Goal: Information Seeking & Learning: Find specific page/section

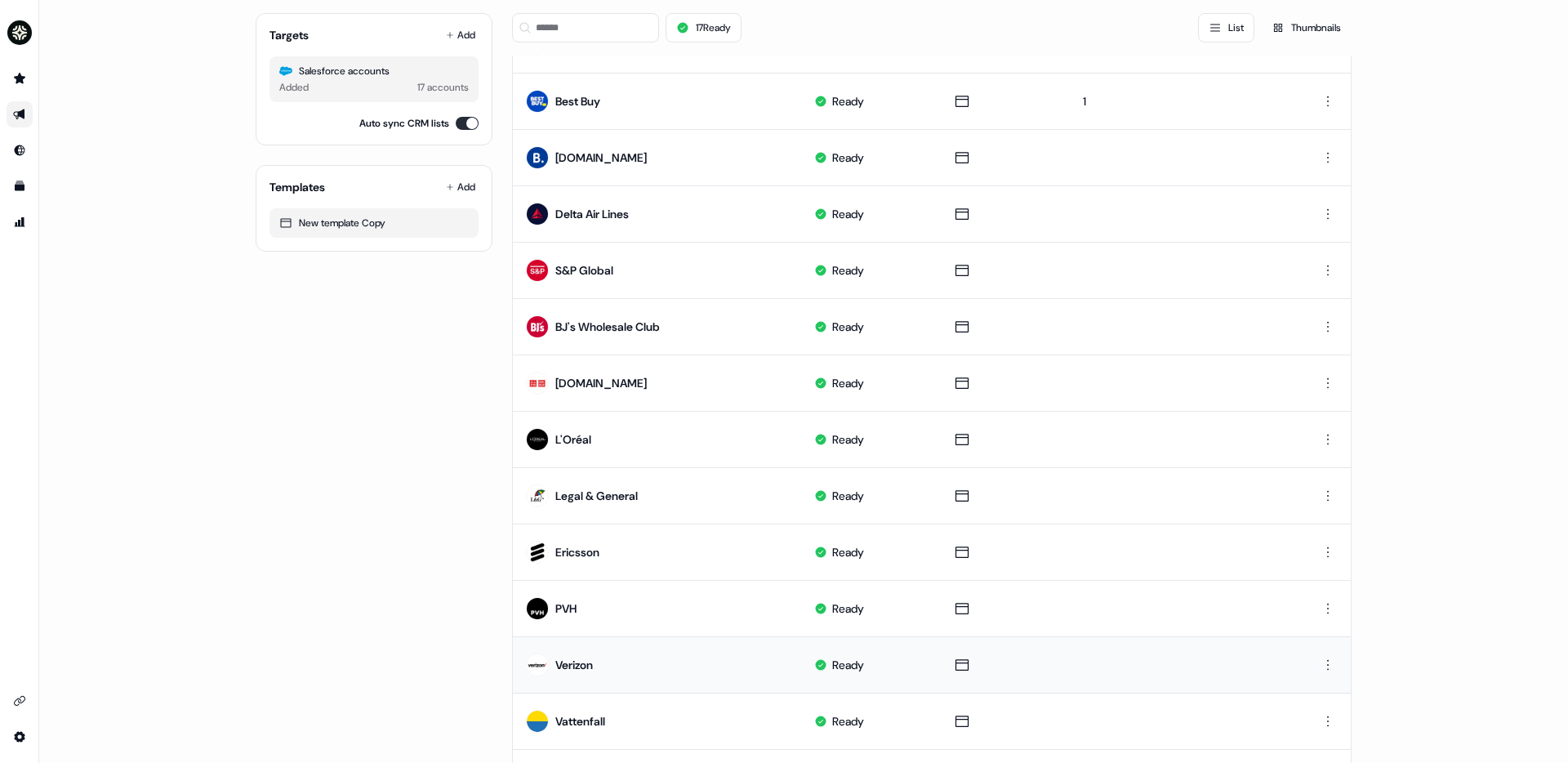
scroll to position [465, 0]
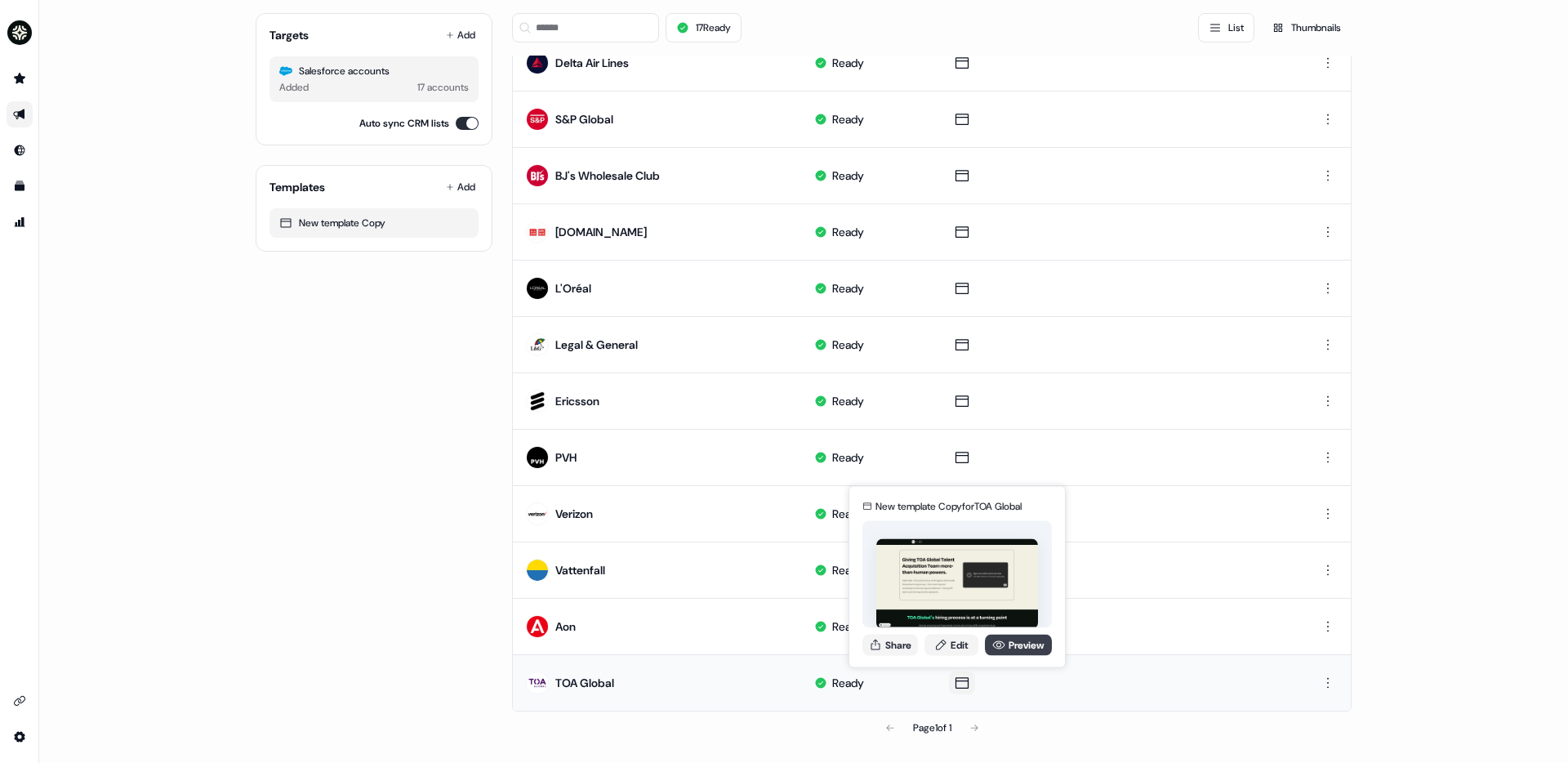
click at [1001, 643] on icon at bounding box center [999, 645] width 13 height 13
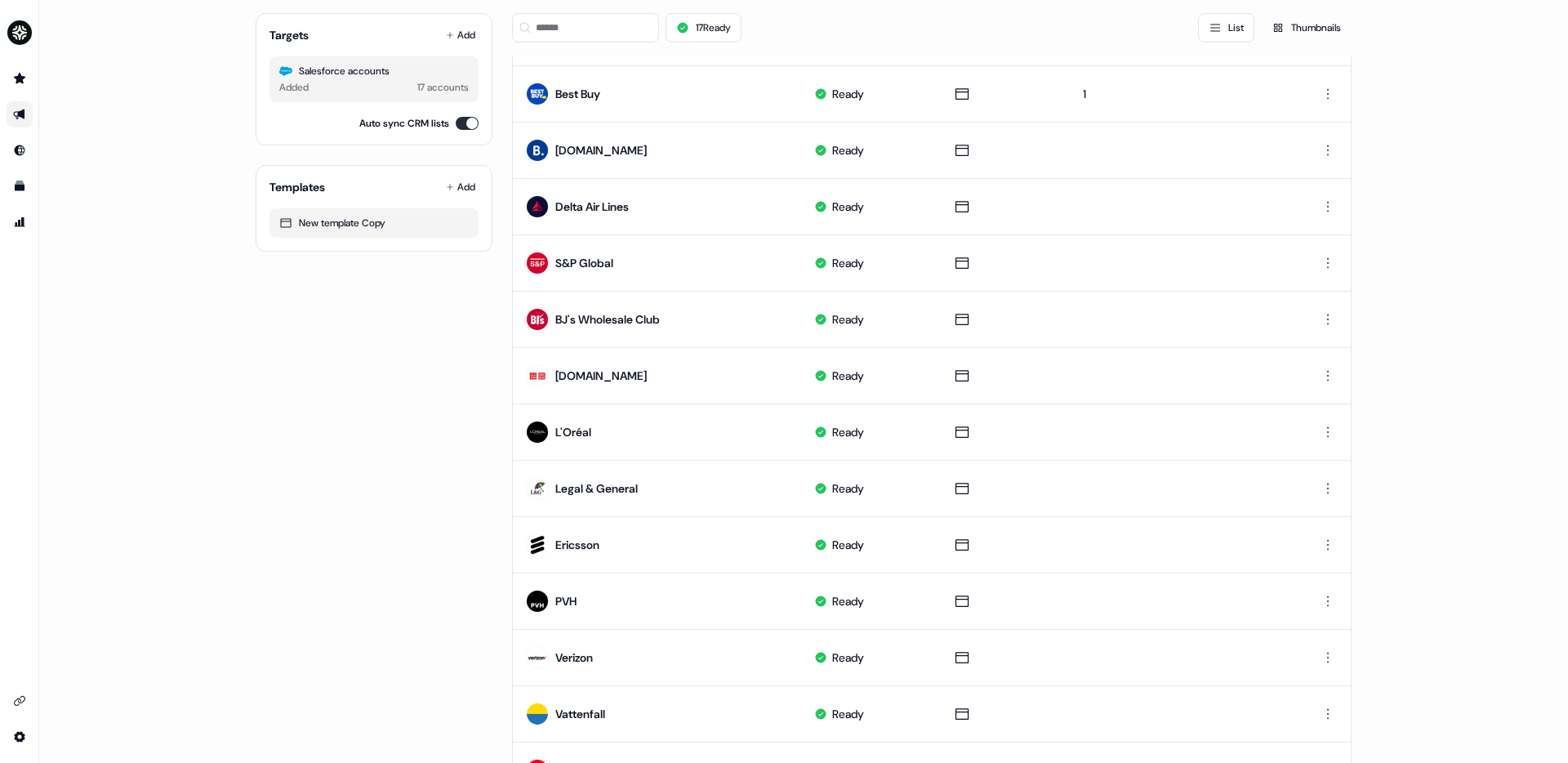
scroll to position [0, 0]
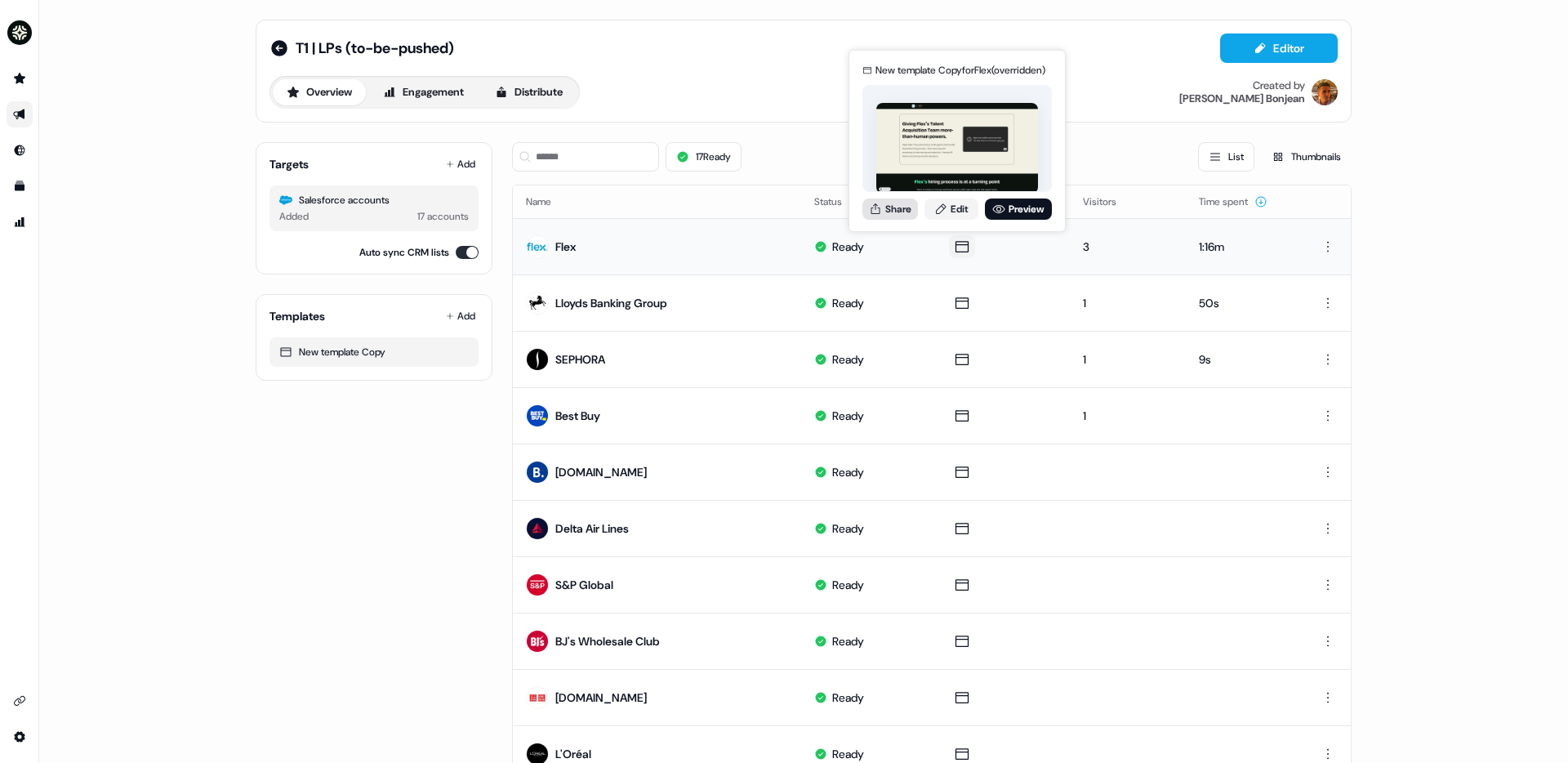
click at [903, 212] on button "Share" at bounding box center [890, 209] width 56 height 21
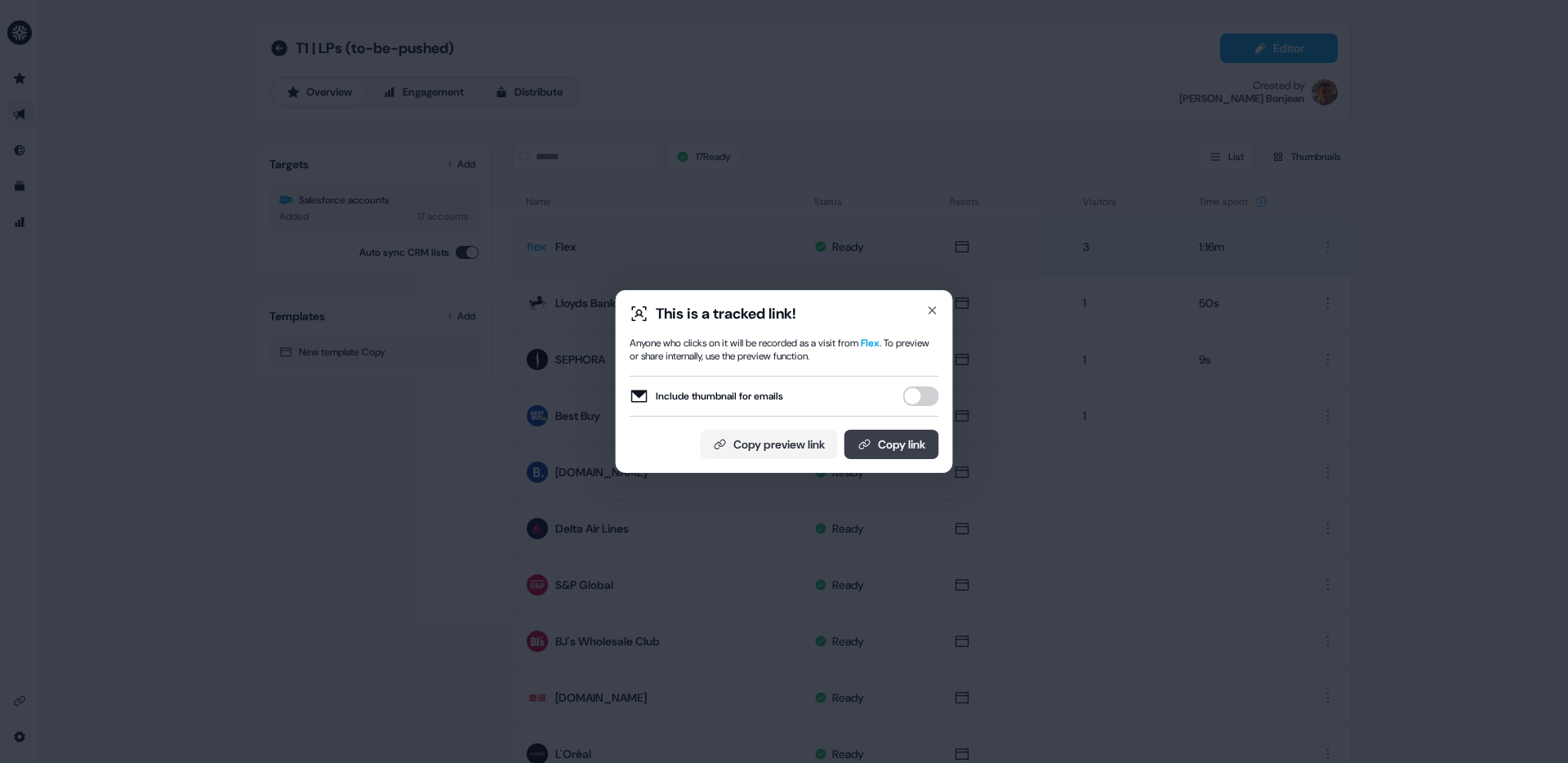
click at [883, 448] on button "Copy link" at bounding box center [891, 444] width 94 height 29
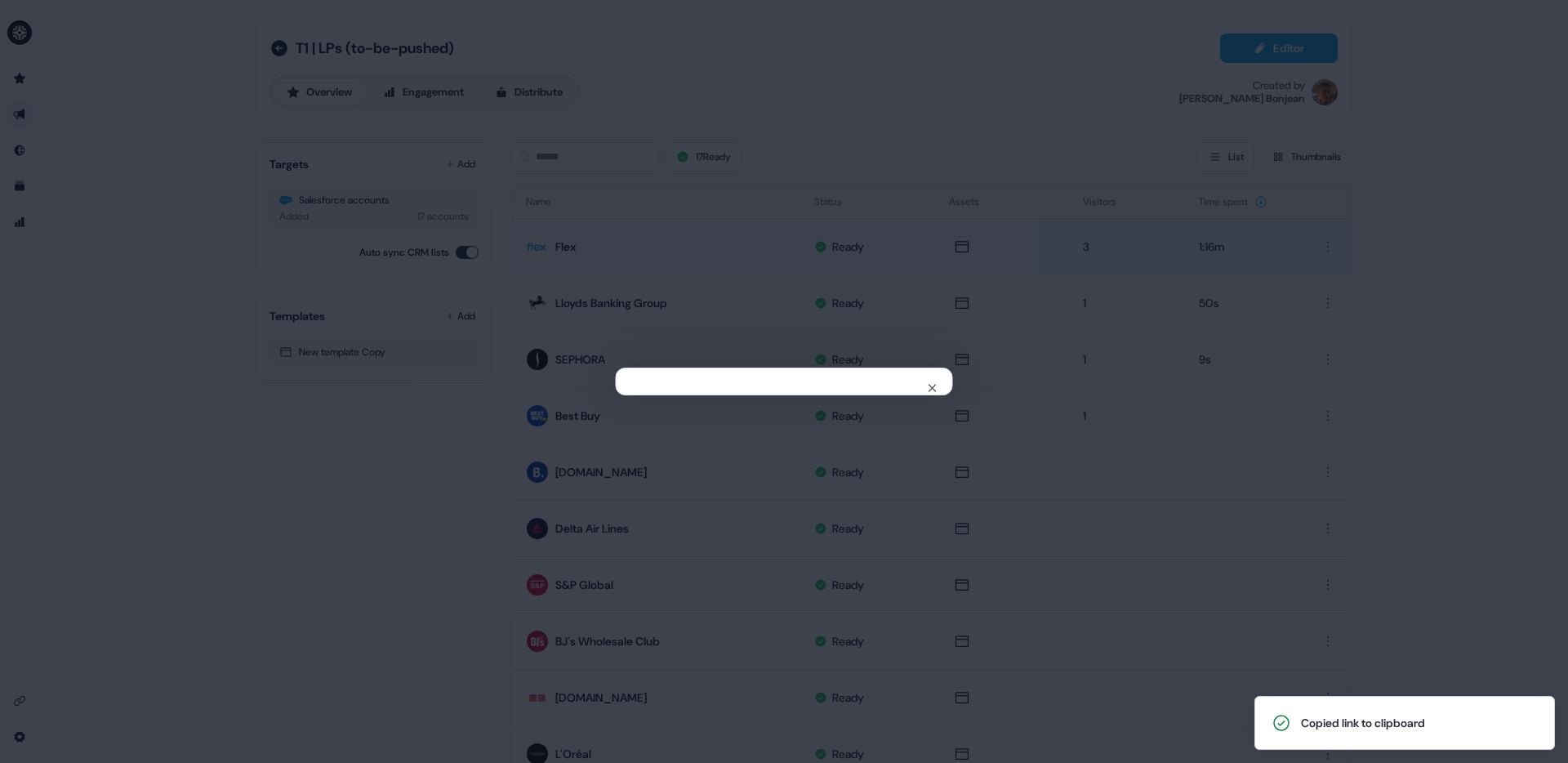
click at [760, 79] on div "Close" at bounding box center [784, 381] width 1568 height 763
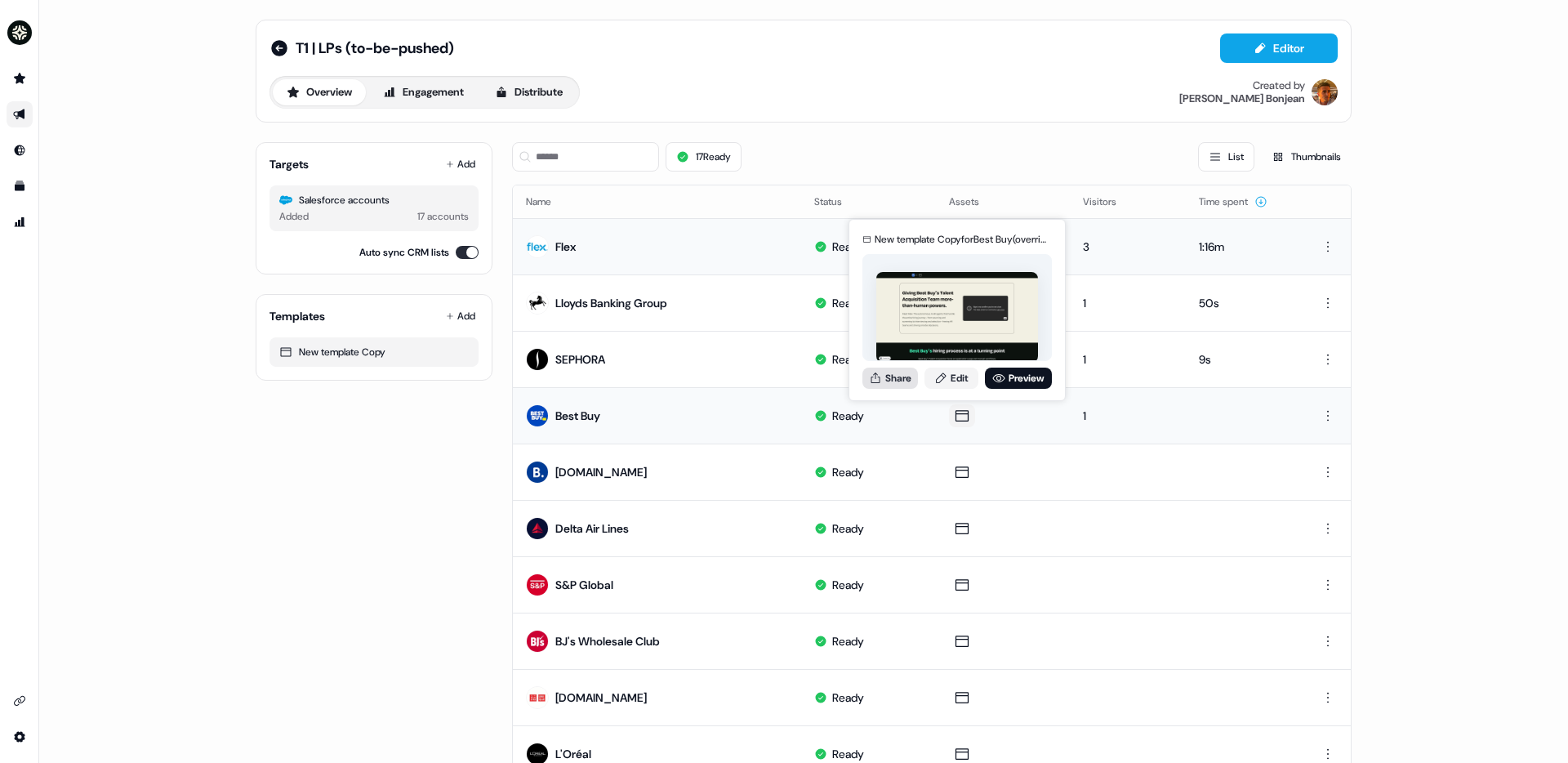
click at [913, 382] on button "Share" at bounding box center [890, 377] width 56 height 21
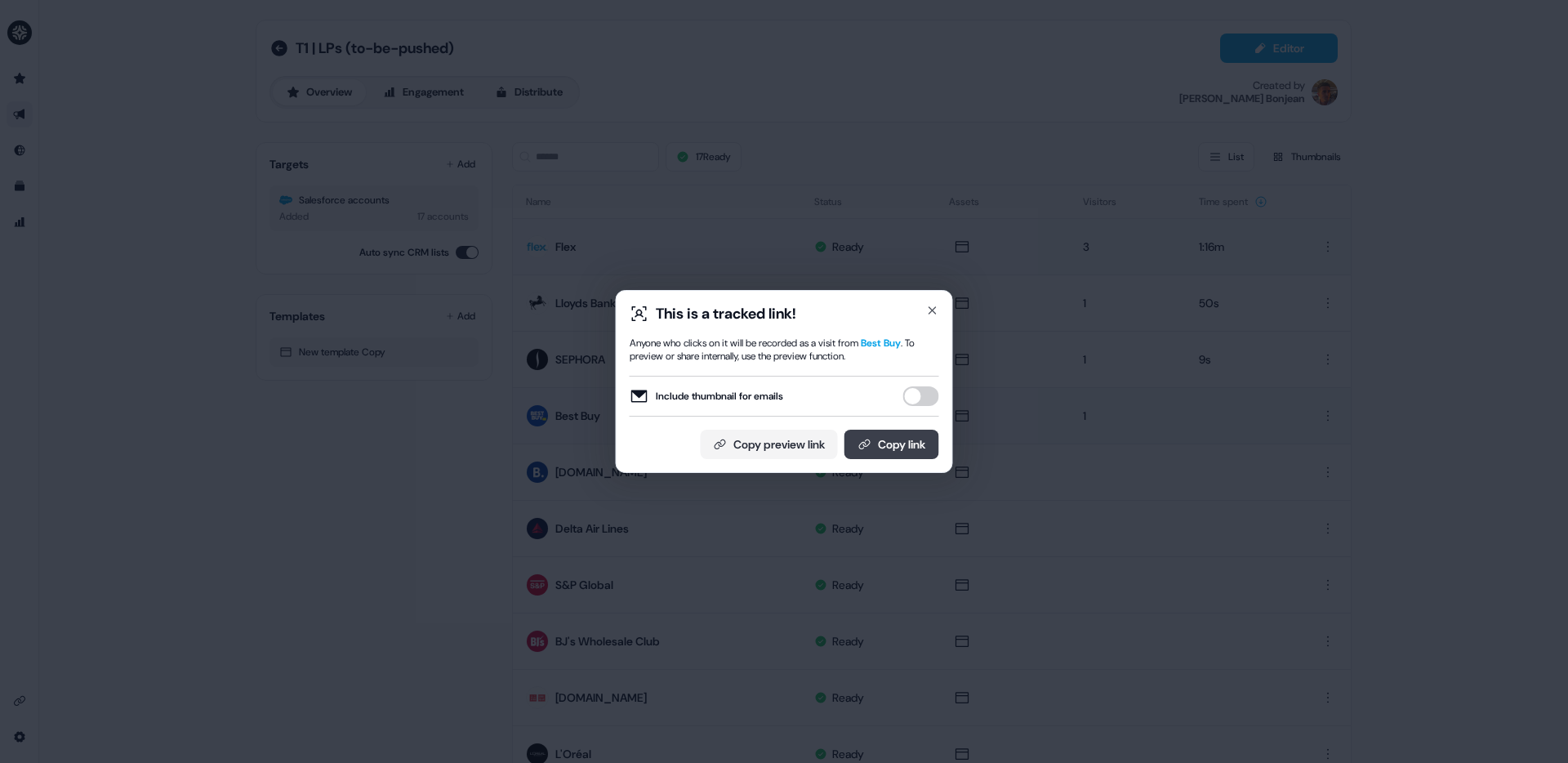
click at [910, 447] on button "Copy link" at bounding box center [891, 444] width 94 height 29
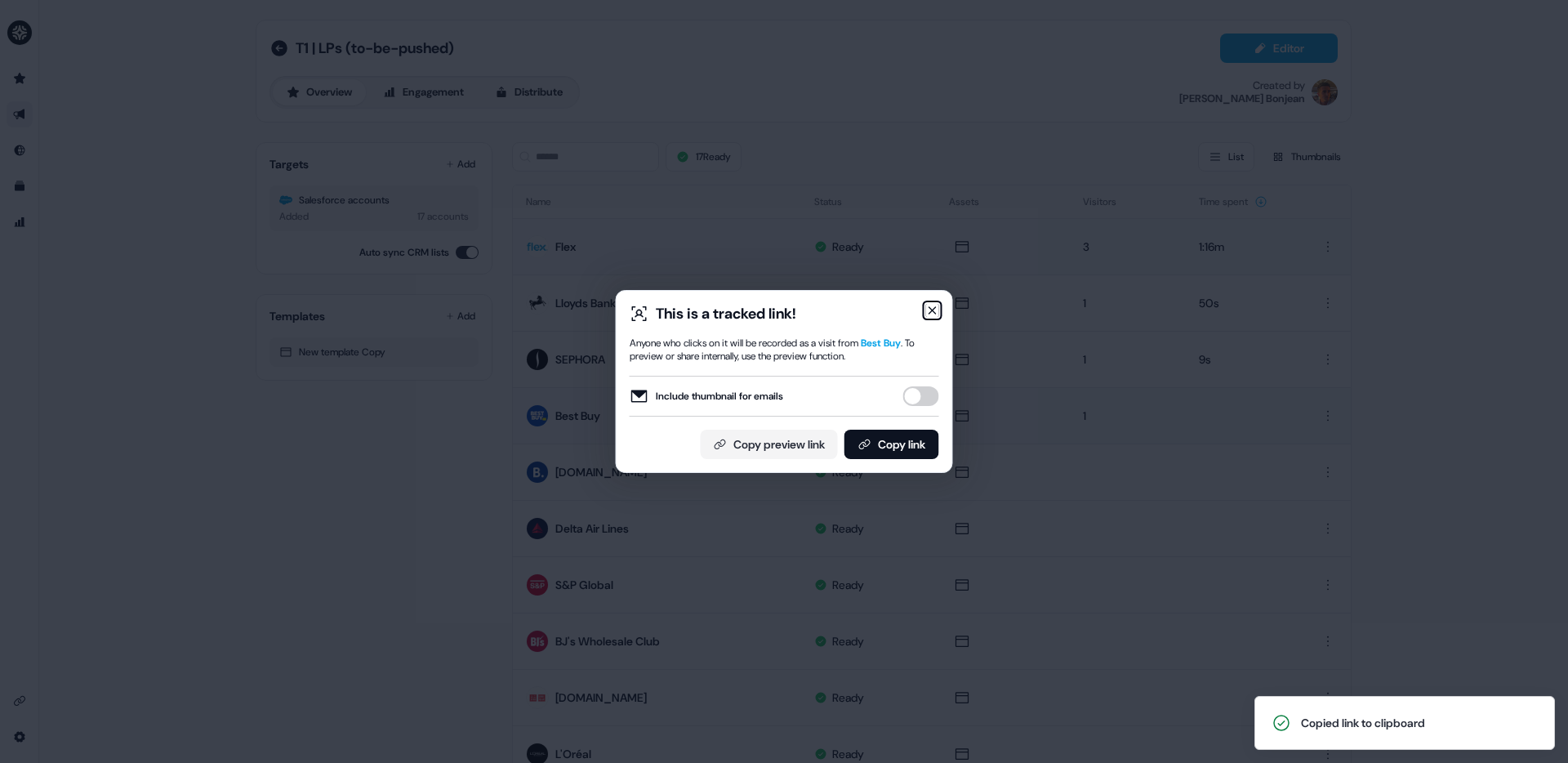
click at [932, 308] on icon "button" at bounding box center [932, 311] width 13 height 13
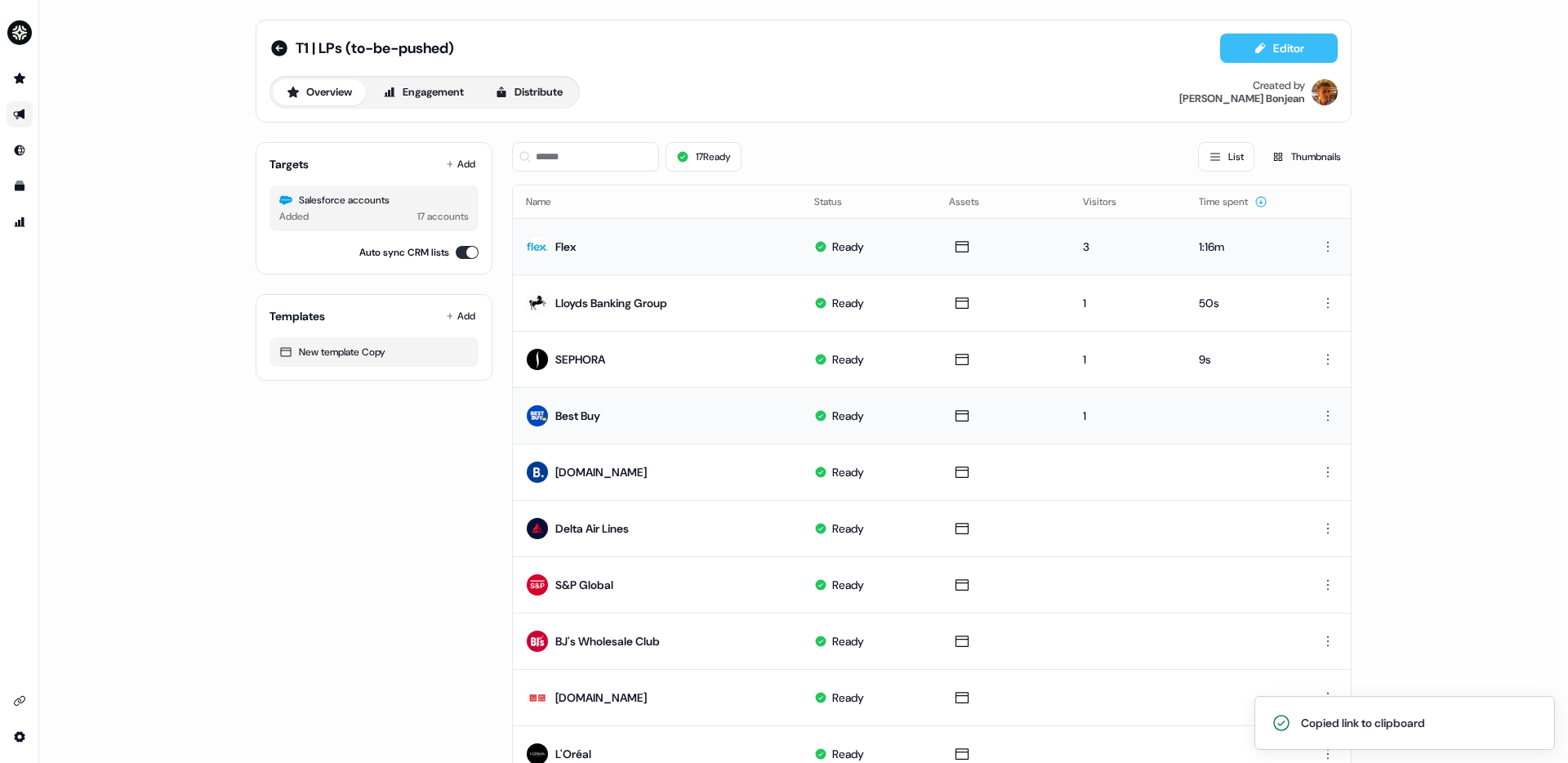
click at [1280, 49] on button "Editor" at bounding box center [1279, 49] width 117 height 29
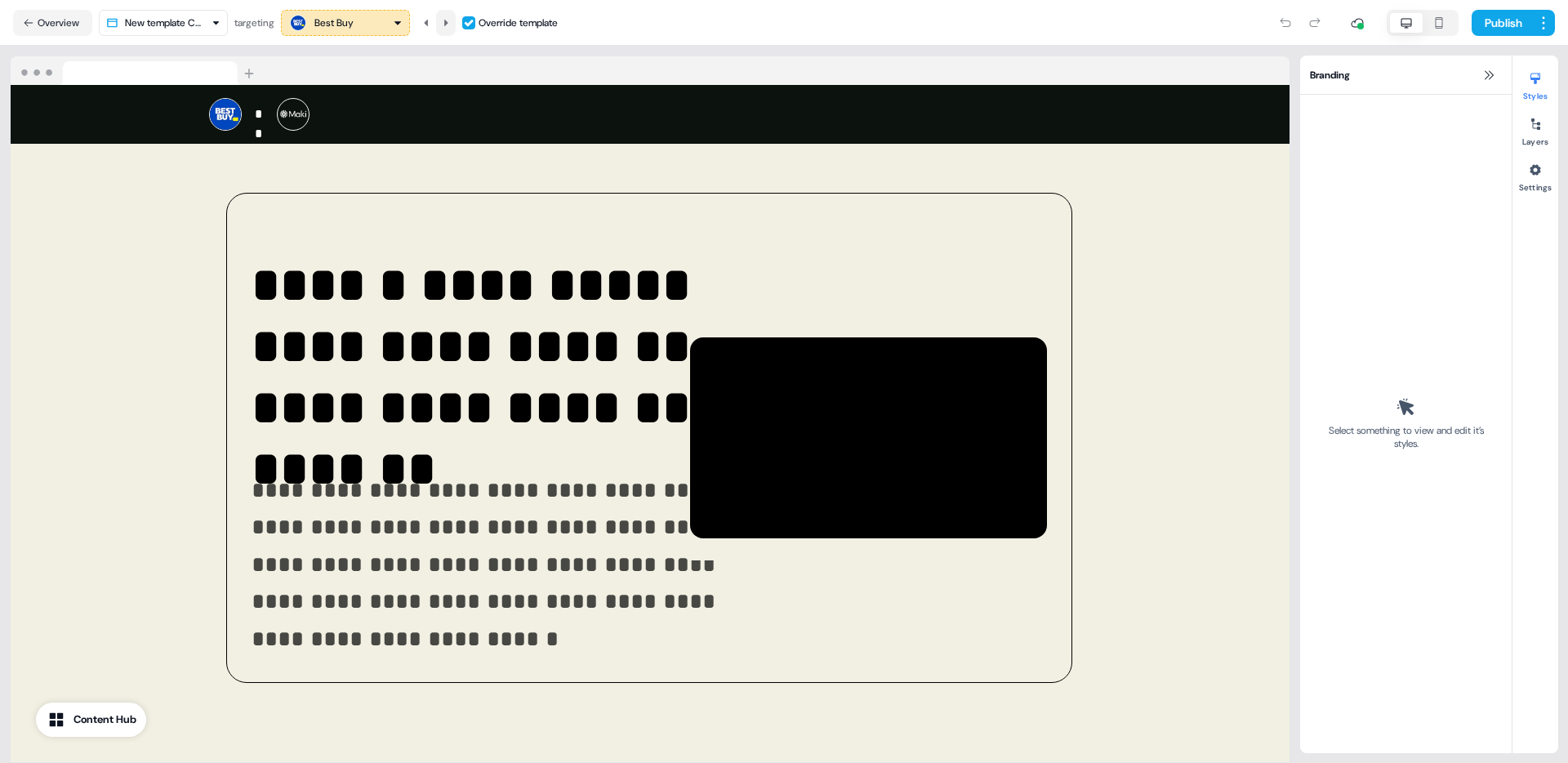
click at [451, 19] on icon at bounding box center [446, 23] width 10 height 10
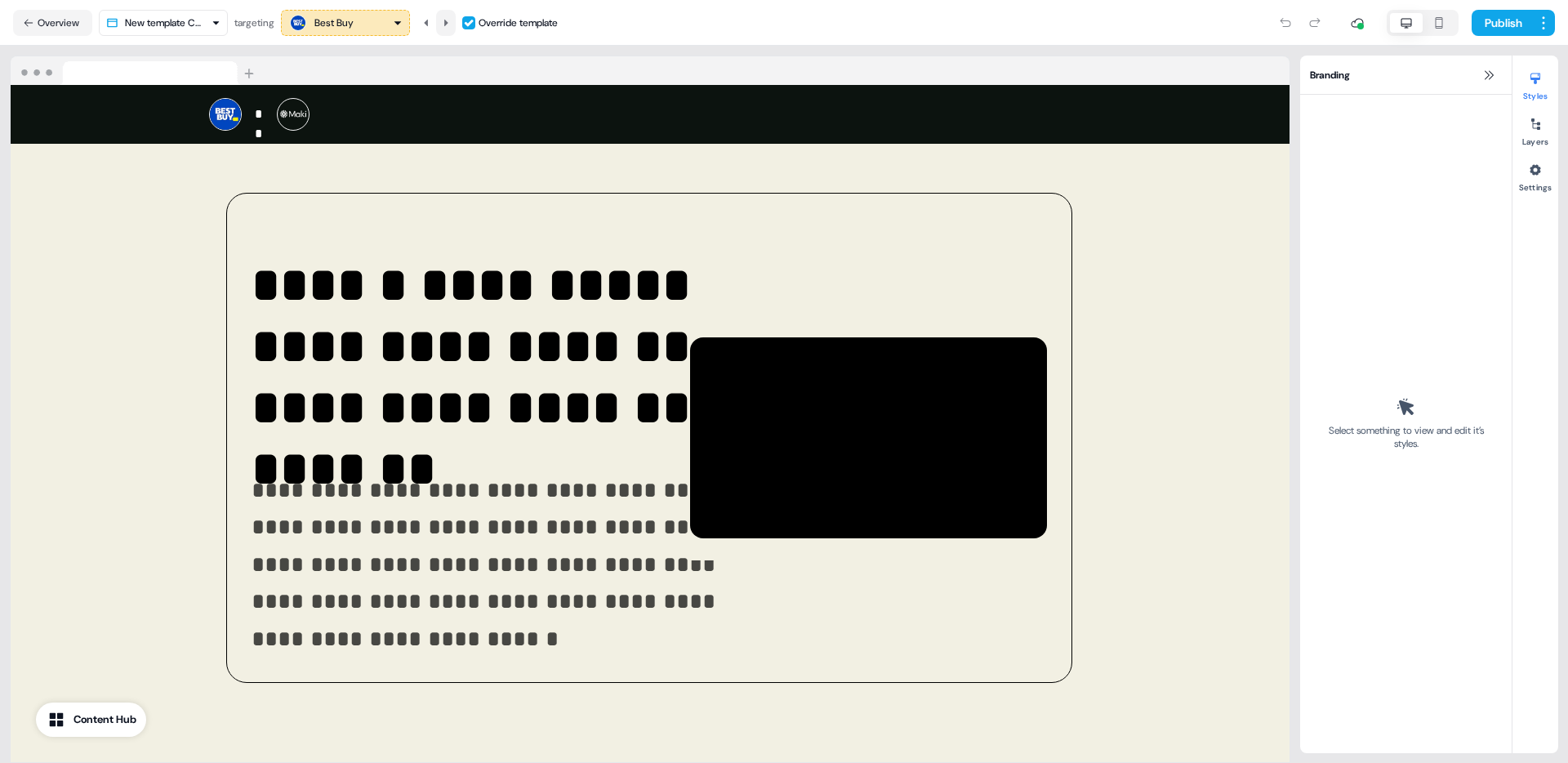
click at [451, 19] on icon at bounding box center [446, 23] width 10 height 10
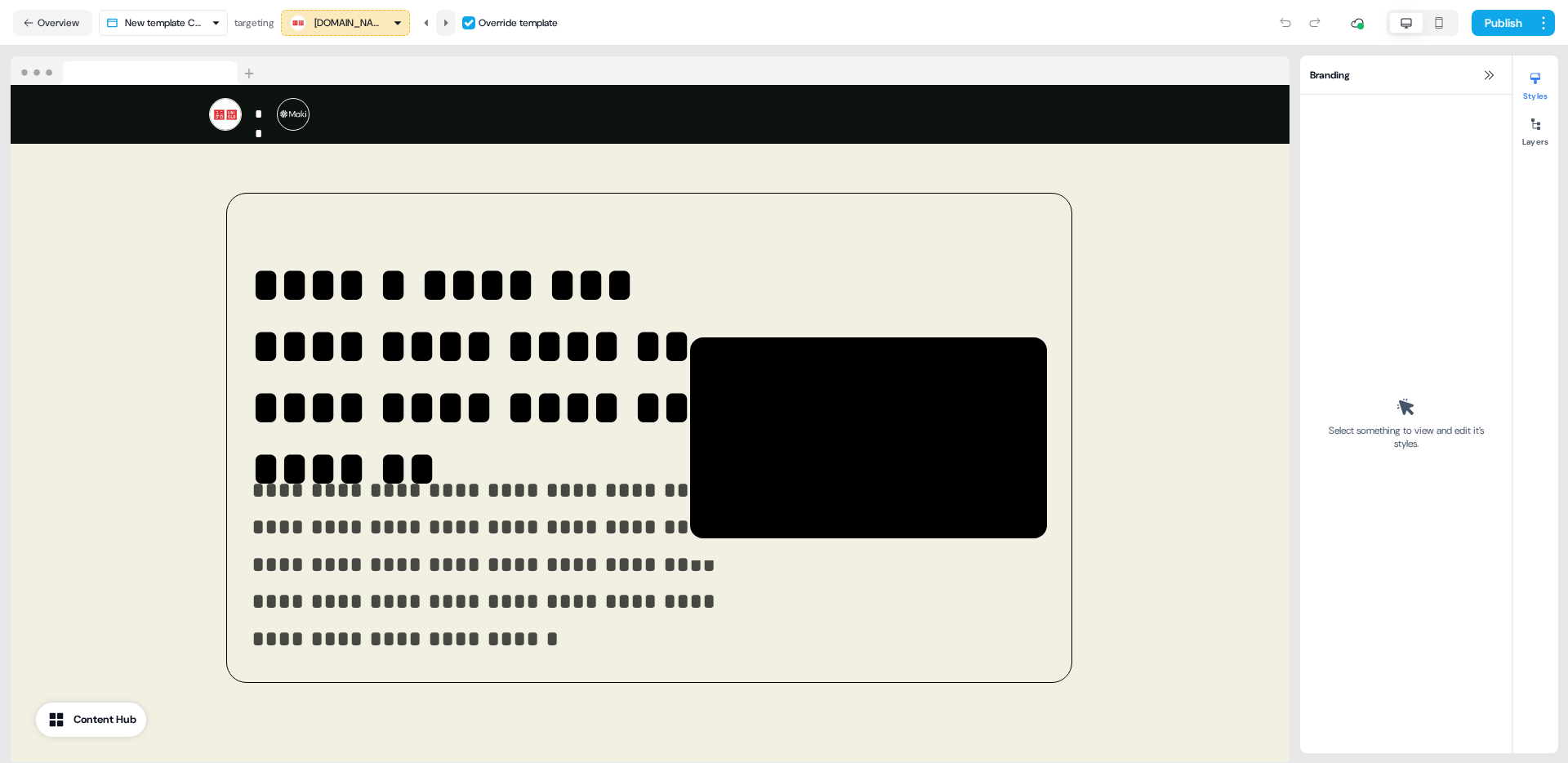
click at [451, 19] on icon at bounding box center [446, 23] width 10 height 10
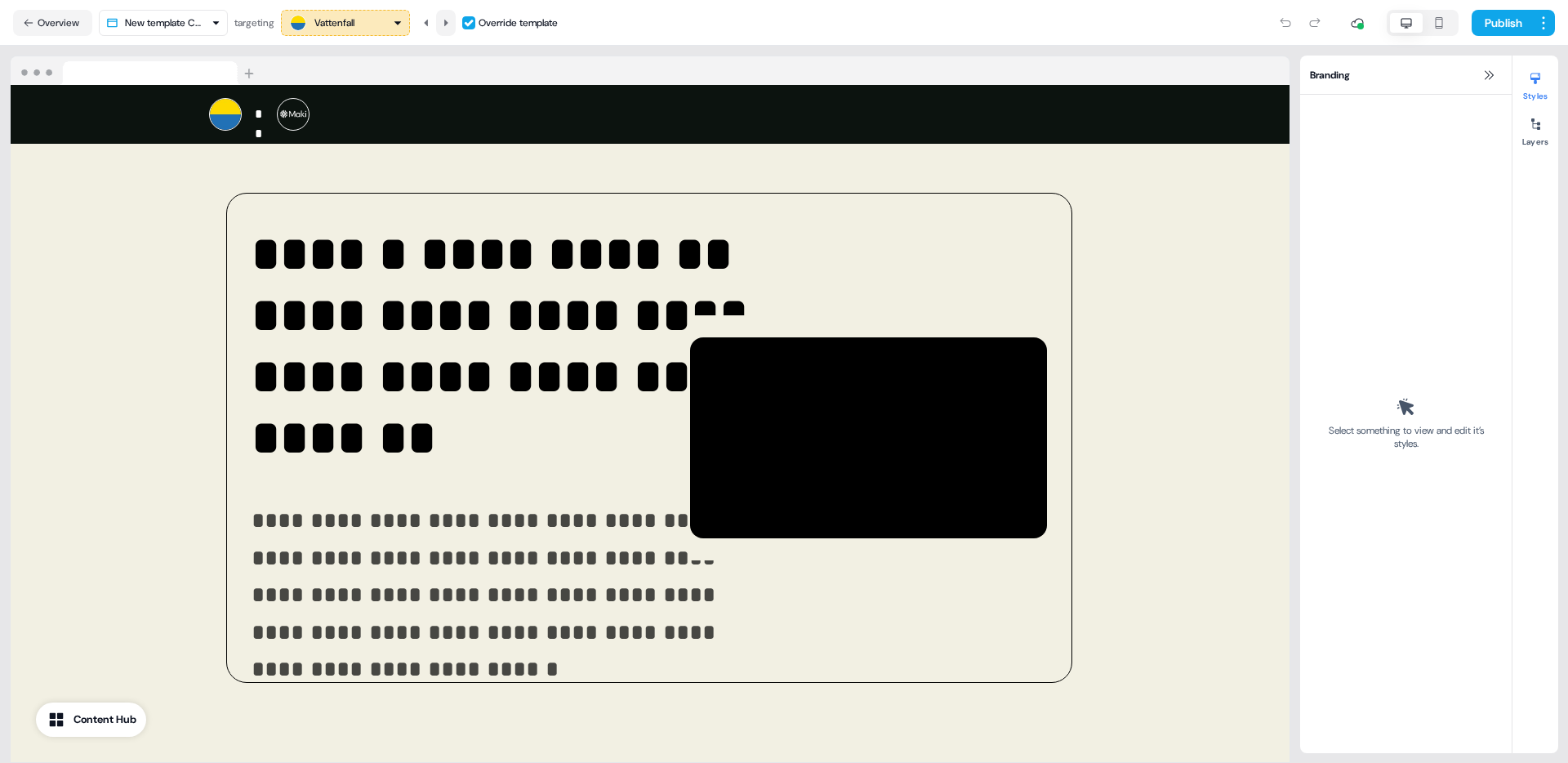
click at [451, 19] on icon at bounding box center [446, 23] width 10 height 10
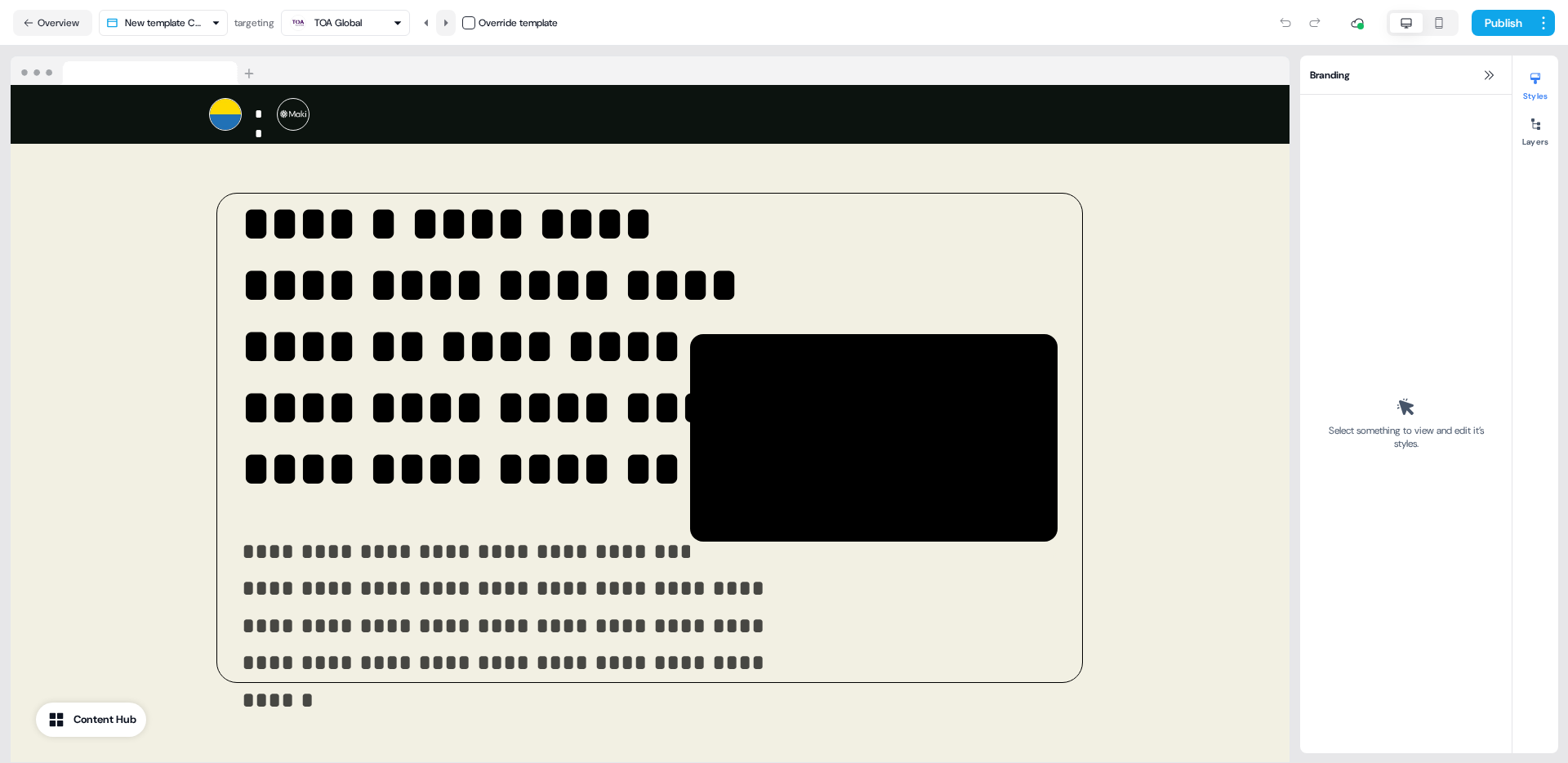
click at [451, 19] on icon at bounding box center [446, 23] width 10 height 10
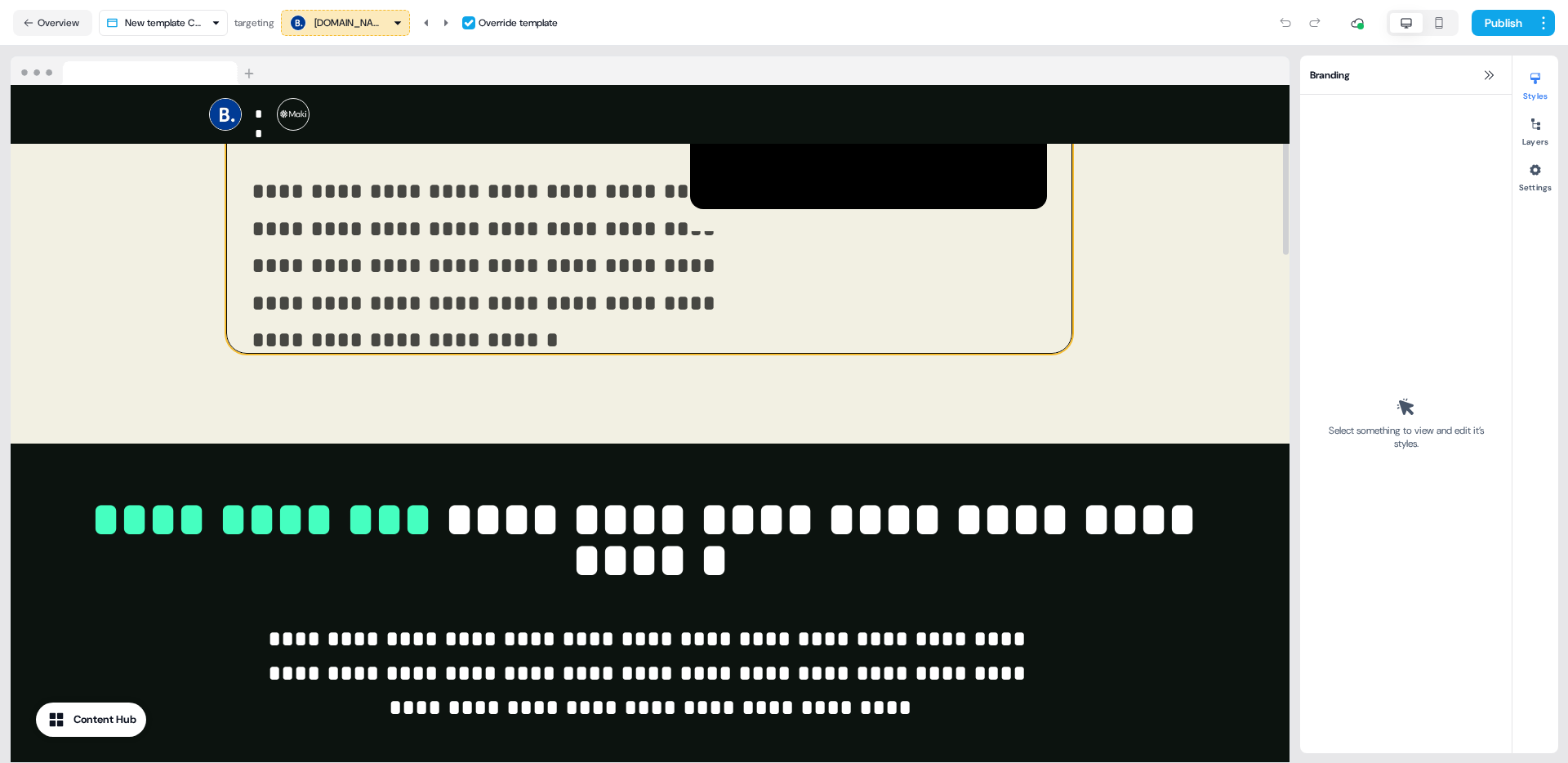
scroll to position [692, 0]
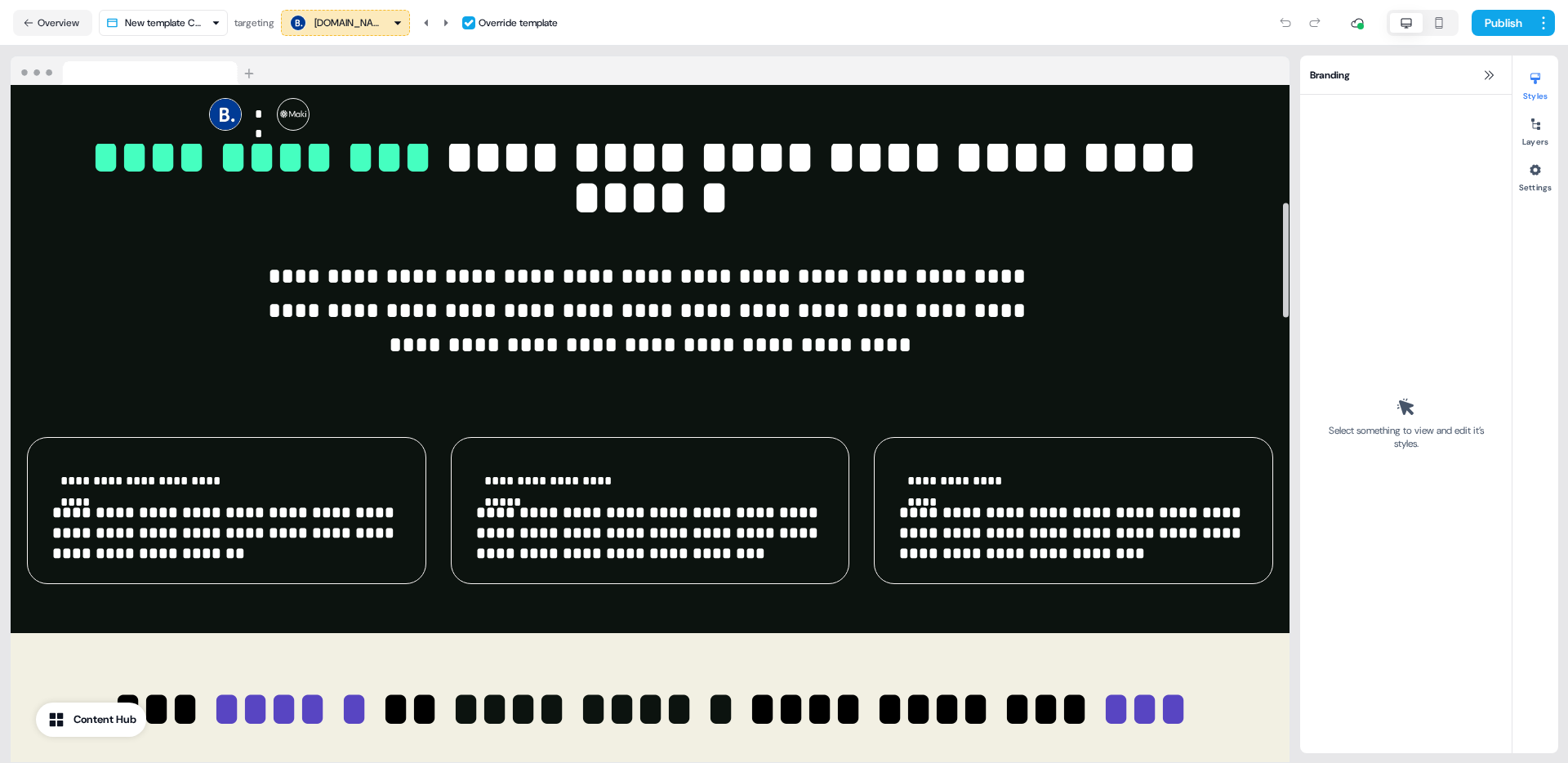
click at [418, 4] on nav "Overview New template Copy targeting Booking.com Override template Publish" at bounding box center [784, 23] width 1568 height 46
click at [451, 23] on icon at bounding box center [446, 23] width 10 height 10
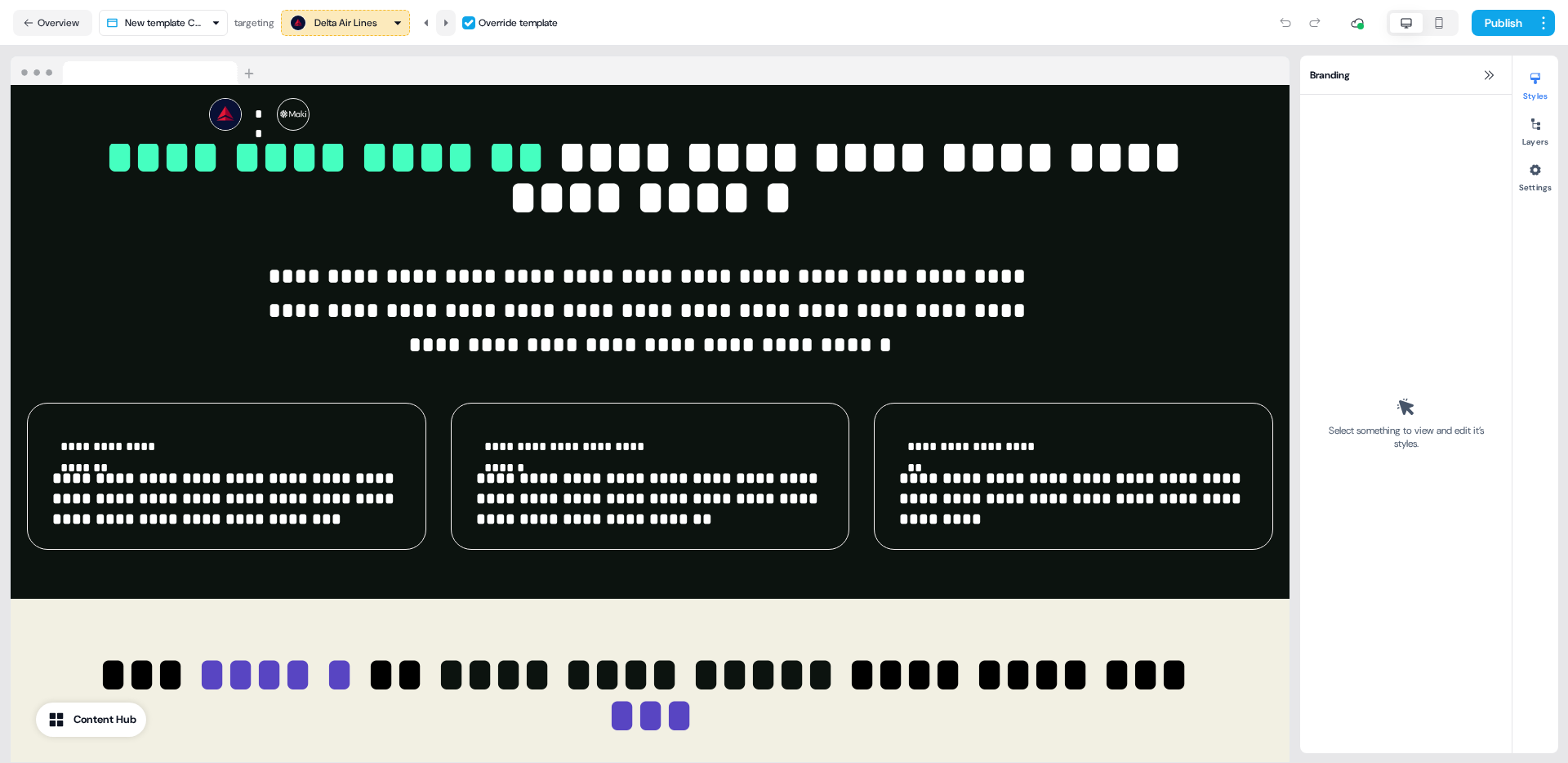
click at [451, 23] on icon at bounding box center [446, 23] width 10 height 10
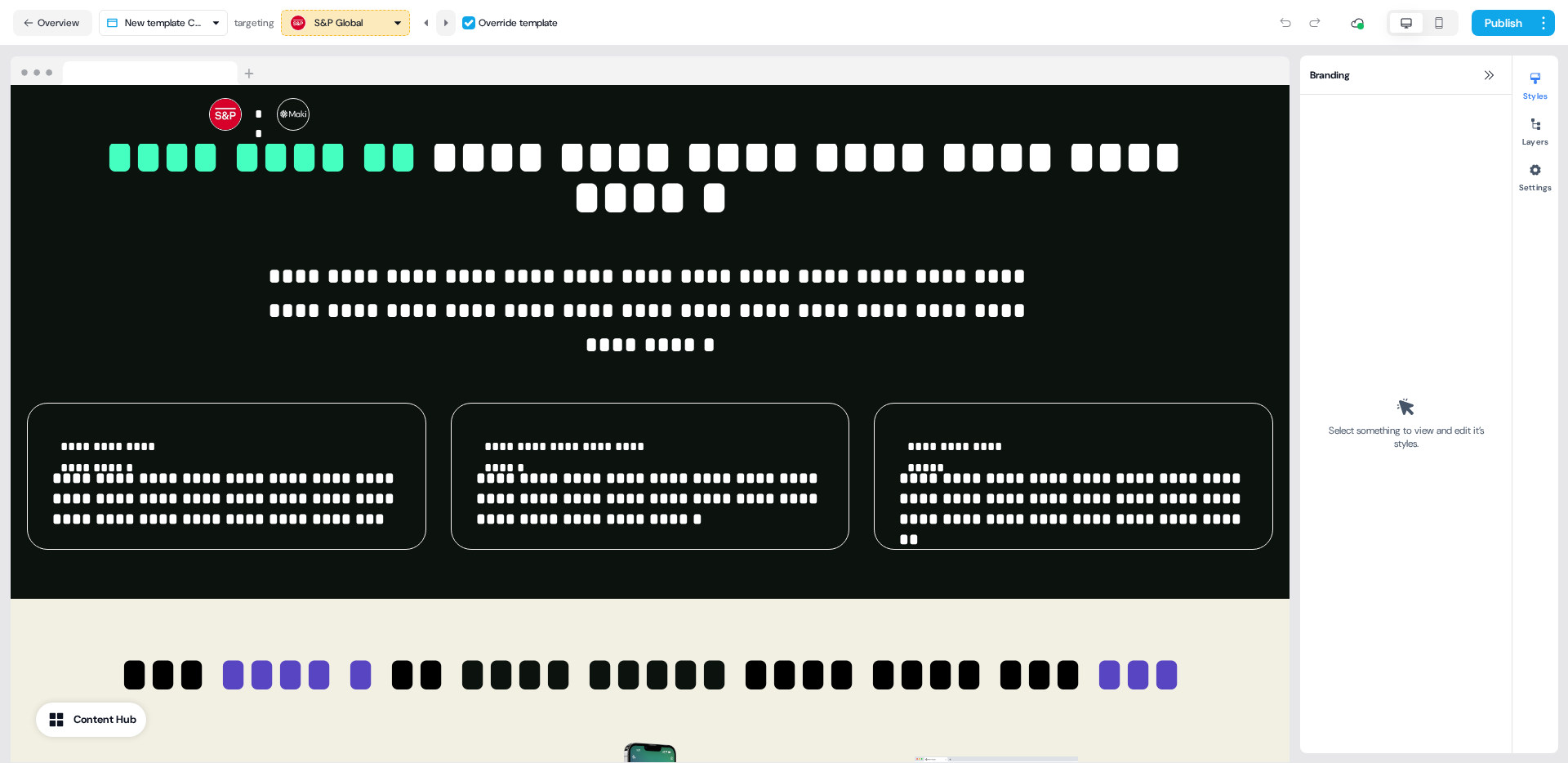
click at [451, 23] on icon at bounding box center [446, 23] width 10 height 10
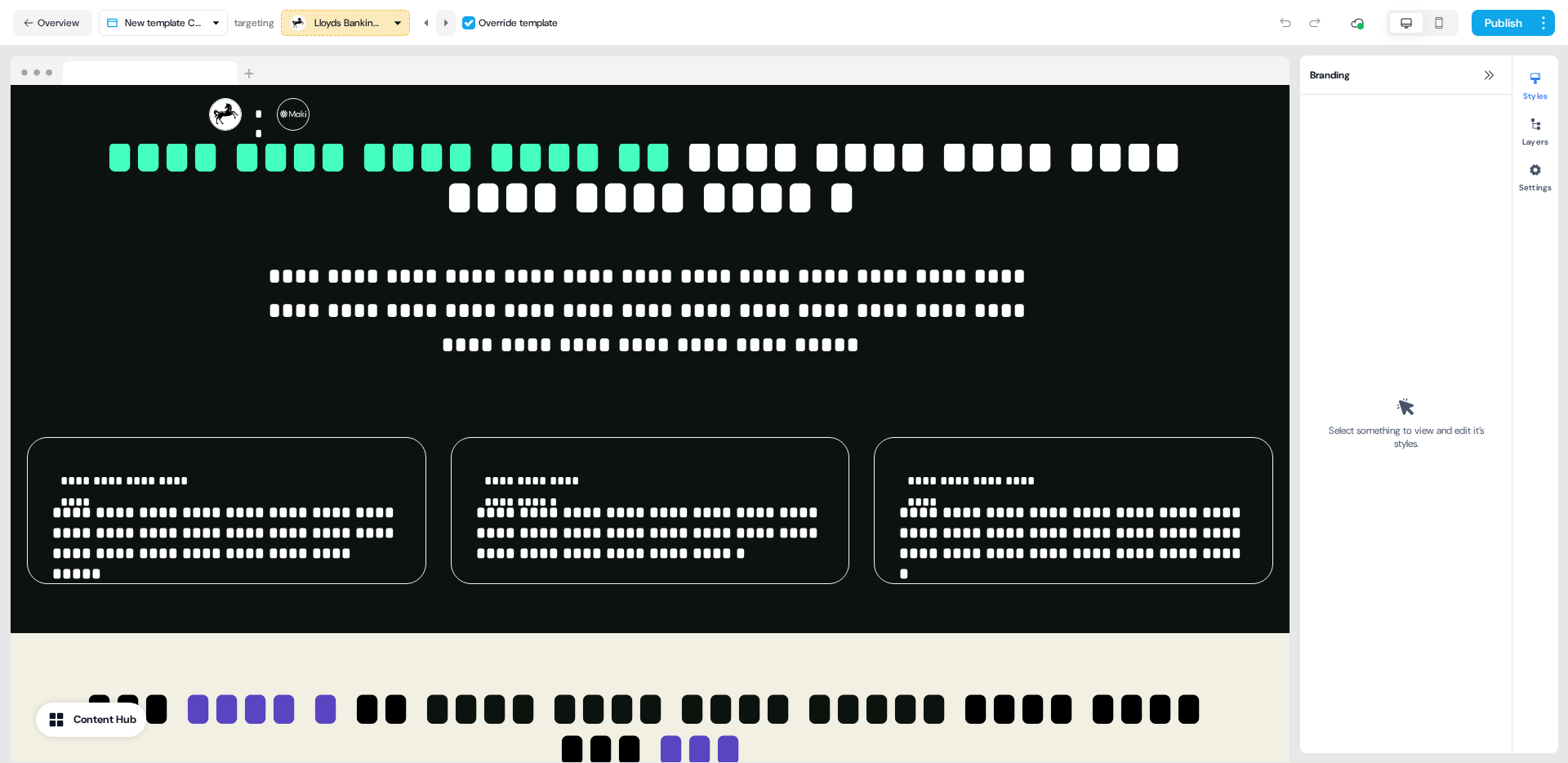
click at [451, 23] on icon at bounding box center [446, 23] width 10 height 10
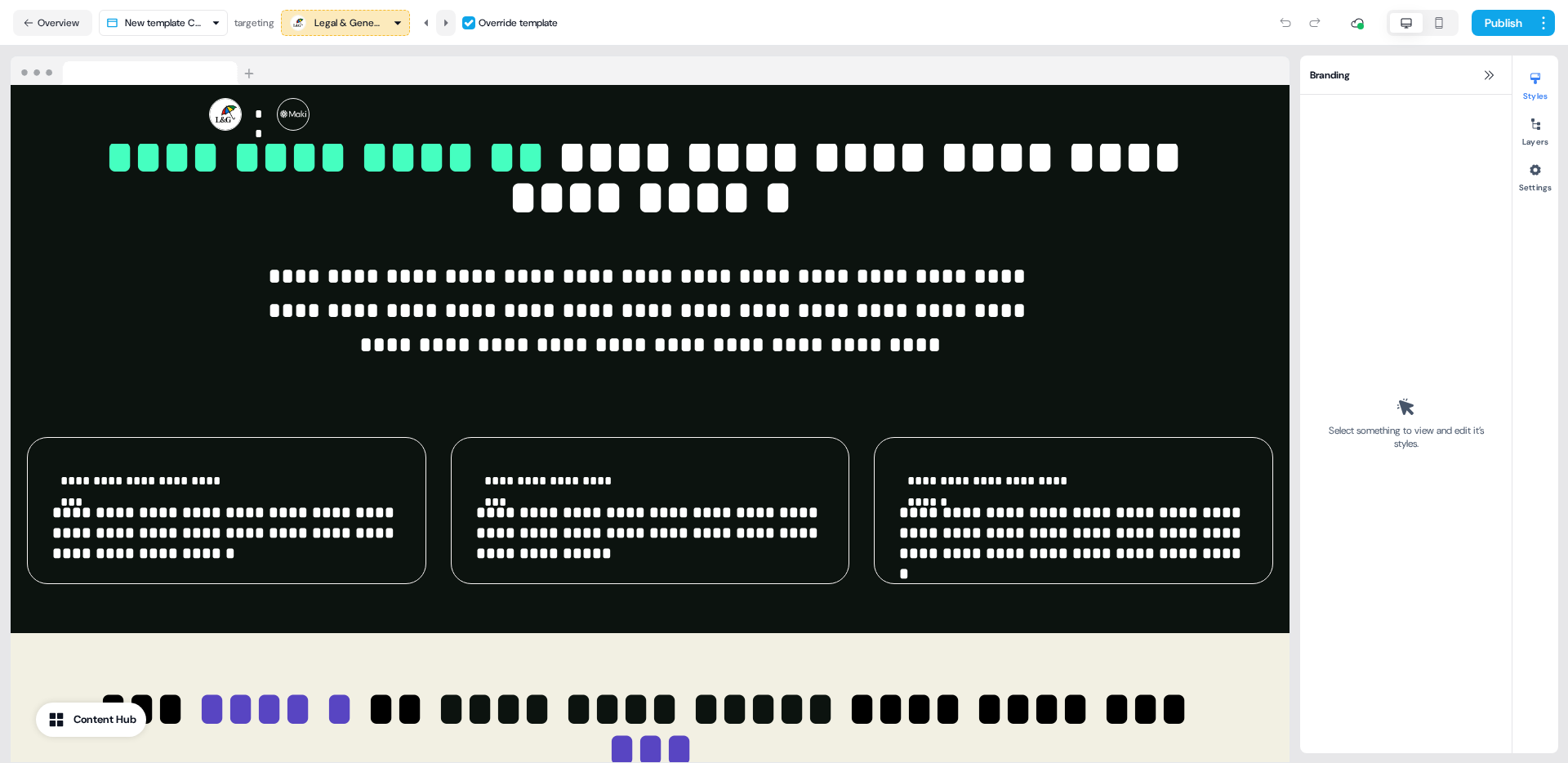
click at [451, 23] on icon at bounding box center [446, 23] width 10 height 10
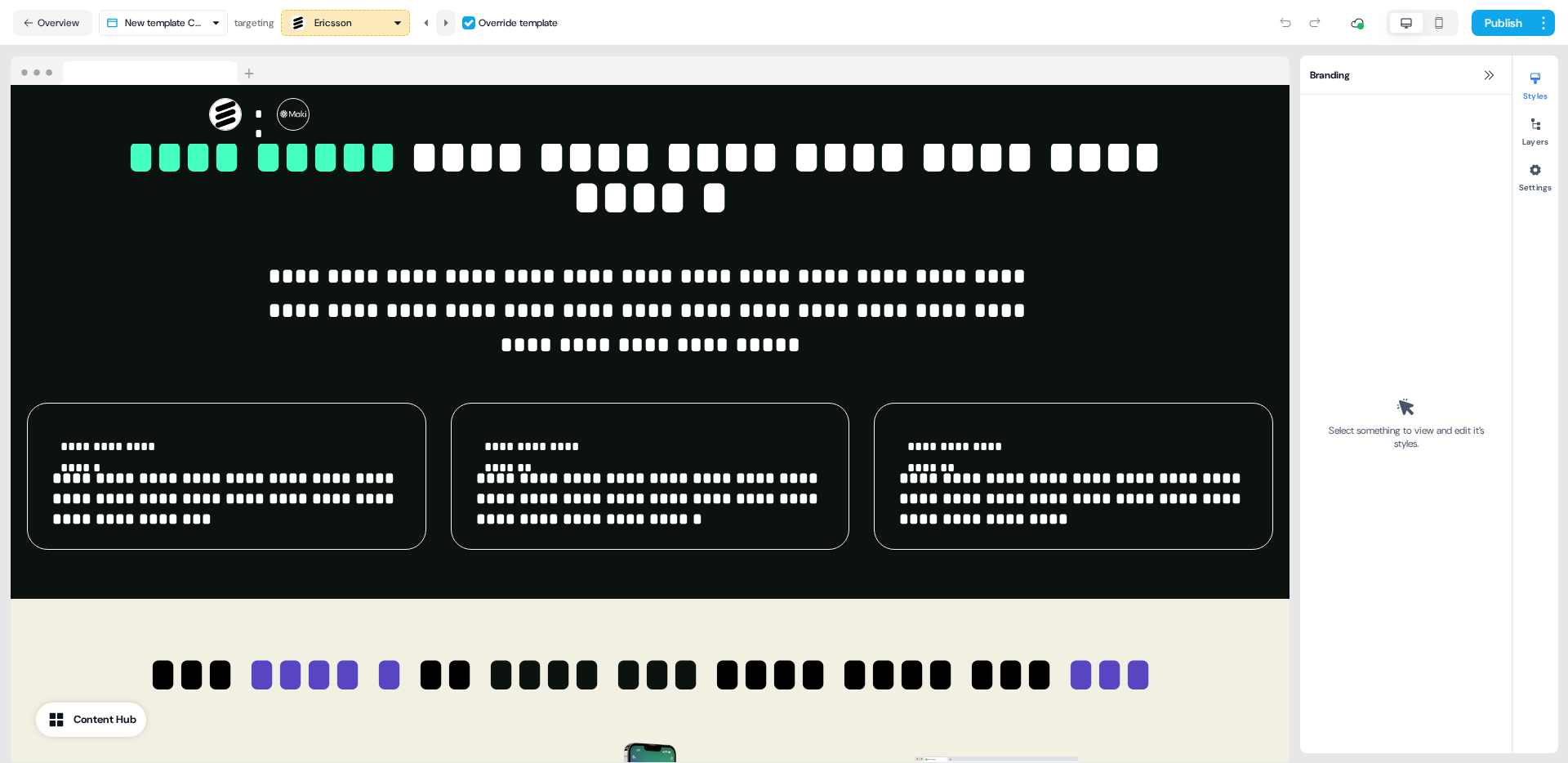
click at [451, 23] on icon at bounding box center [446, 23] width 10 height 10
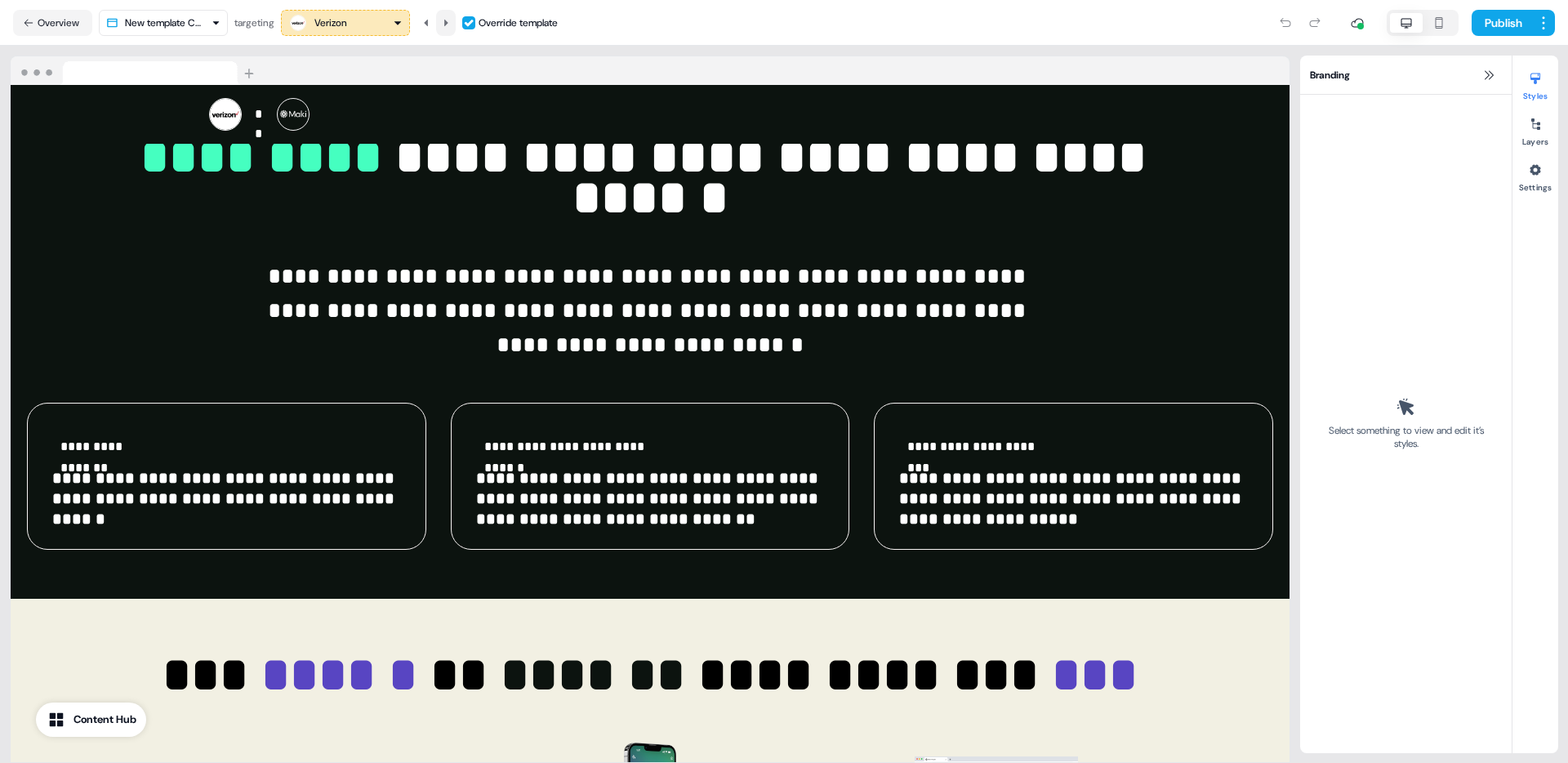
click at [451, 23] on icon at bounding box center [446, 23] width 10 height 10
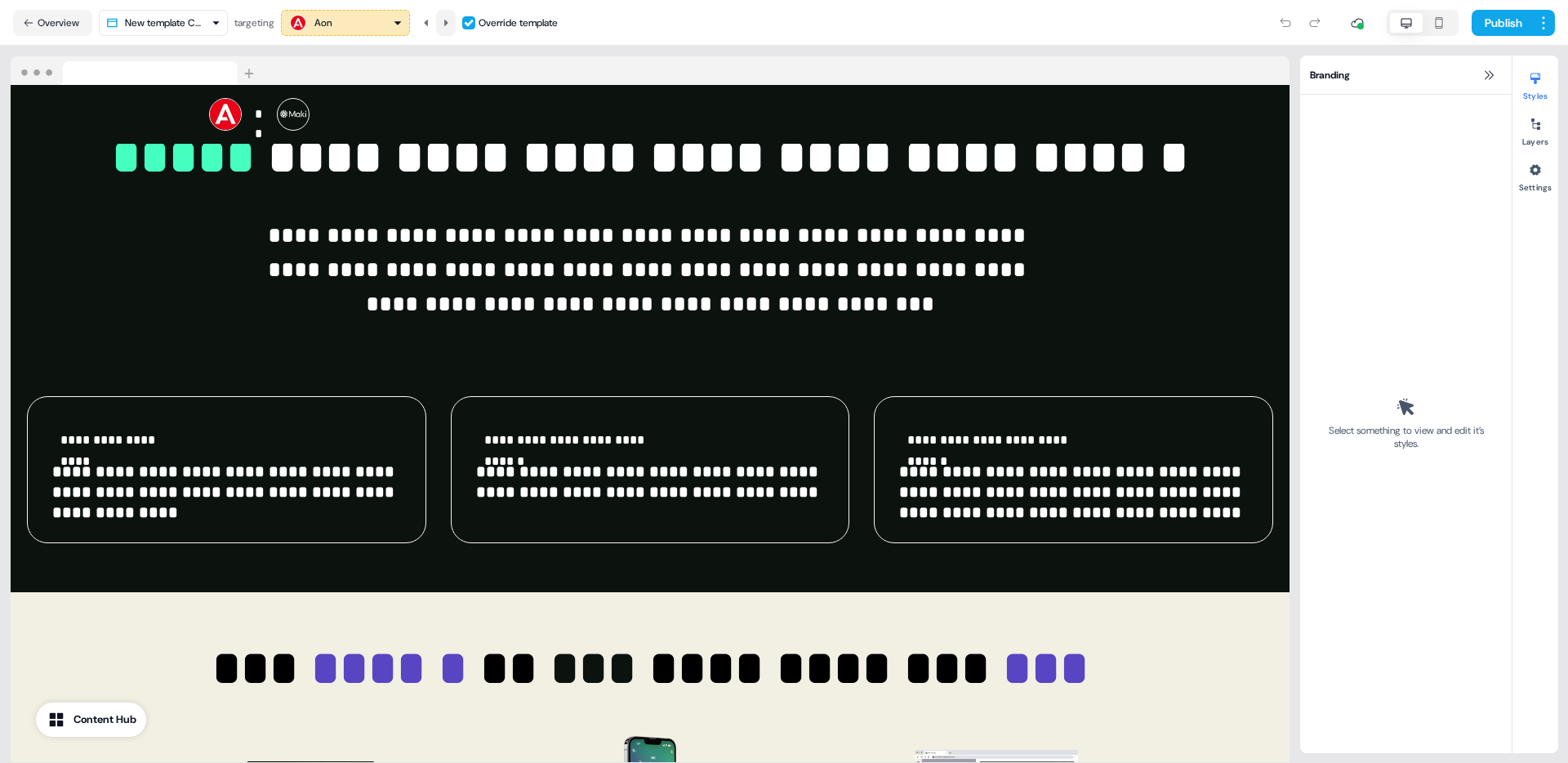
click at [451, 23] on icon at bounding box center [446, 23] width 10 height 10
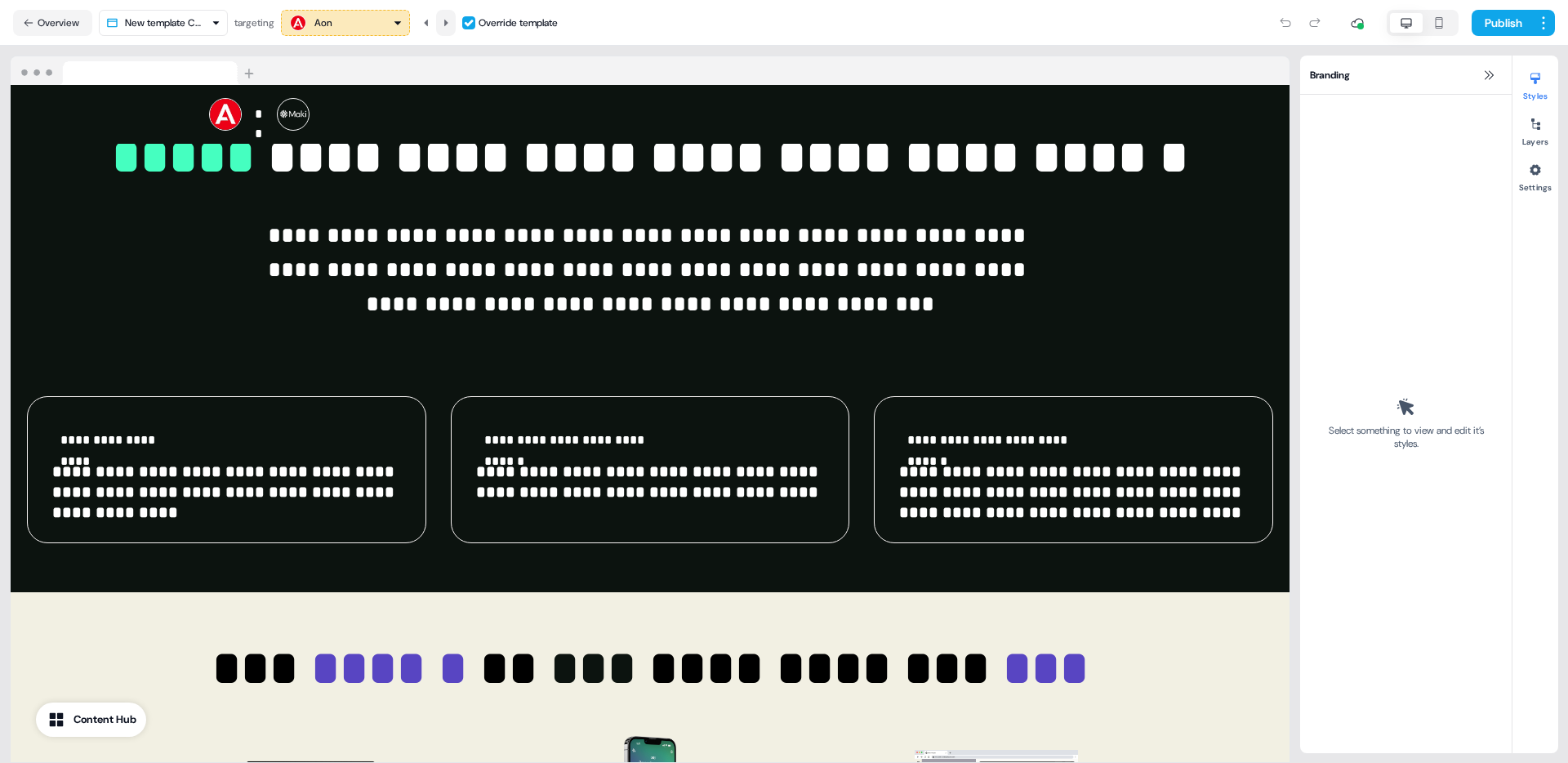
click at [451, 23] on icon at bounding box center [446, 23] width 10 height 10
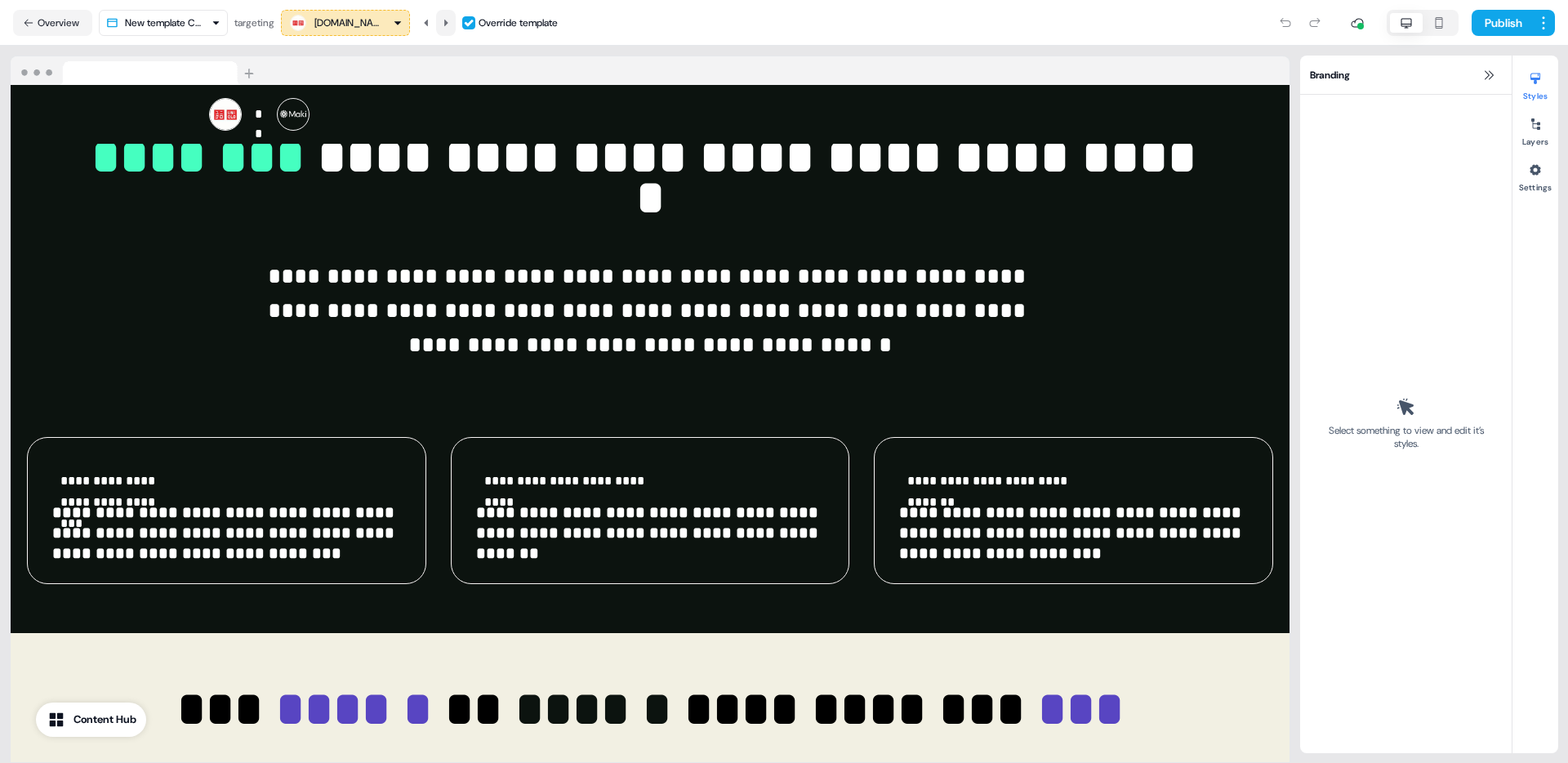
click at [451, 23] on icon at bounding box center [446, 23] width 10 height 10
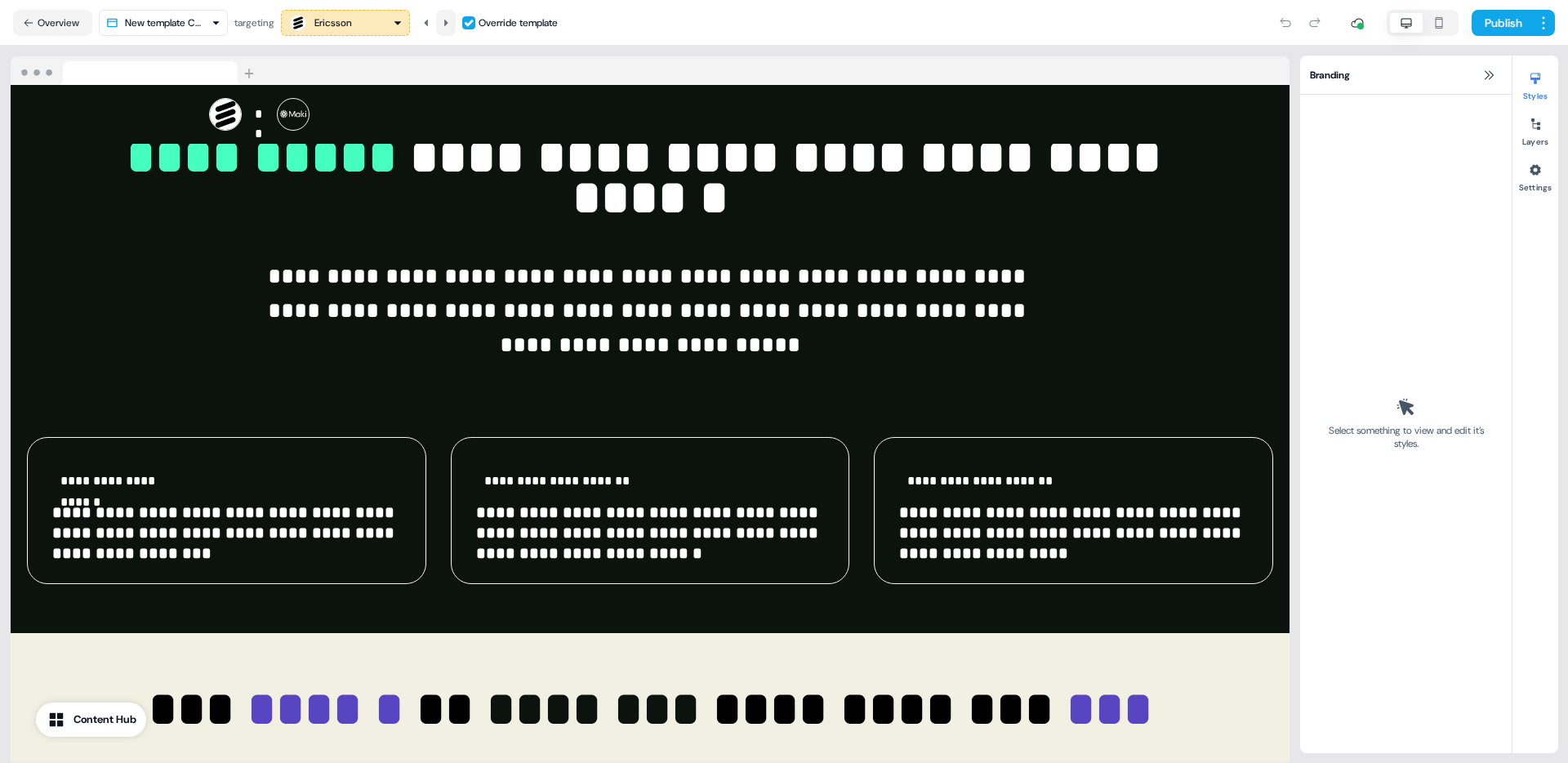
click at [451, 23] on icon at bounding box center [446, 23] width 10 height 10
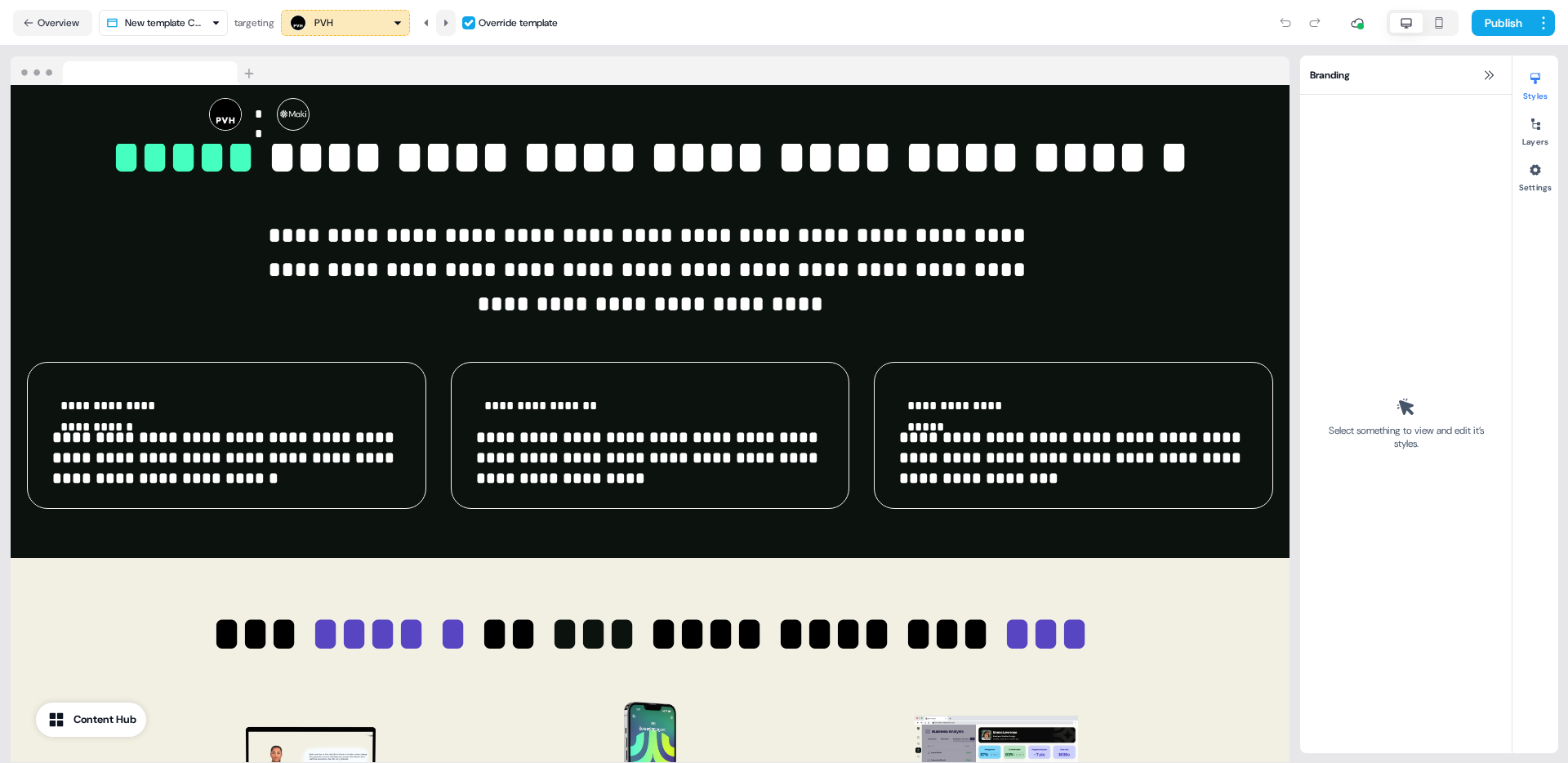
click at [451, 23] on icon at bounding box center [446, 23] width 10 height 10
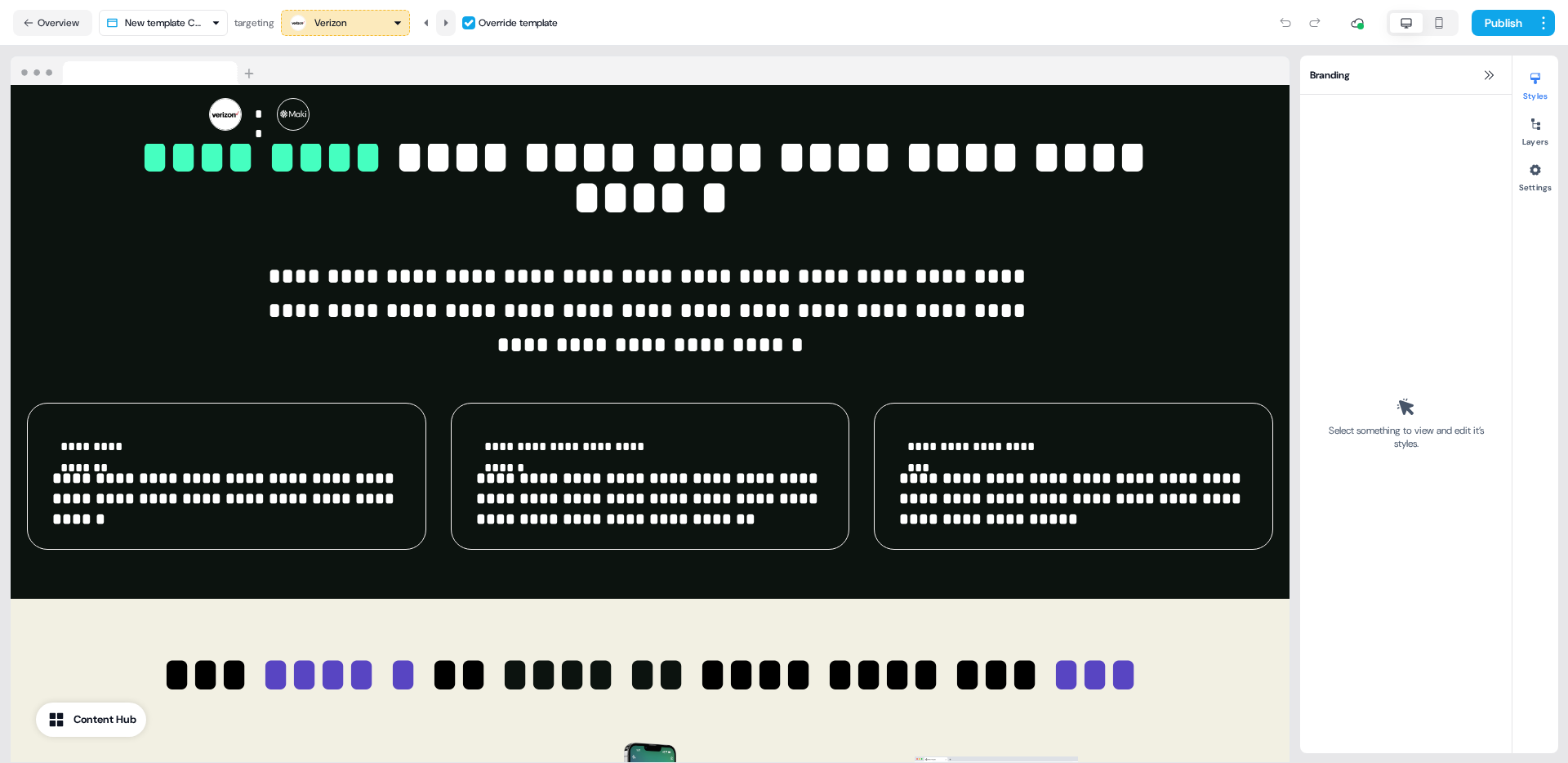
click at [451, 23] on icon at bounding box center [446, 23] width 10 height 10
click at [449, 23] on icon at bounding box center [446, 22] width 4 height 6
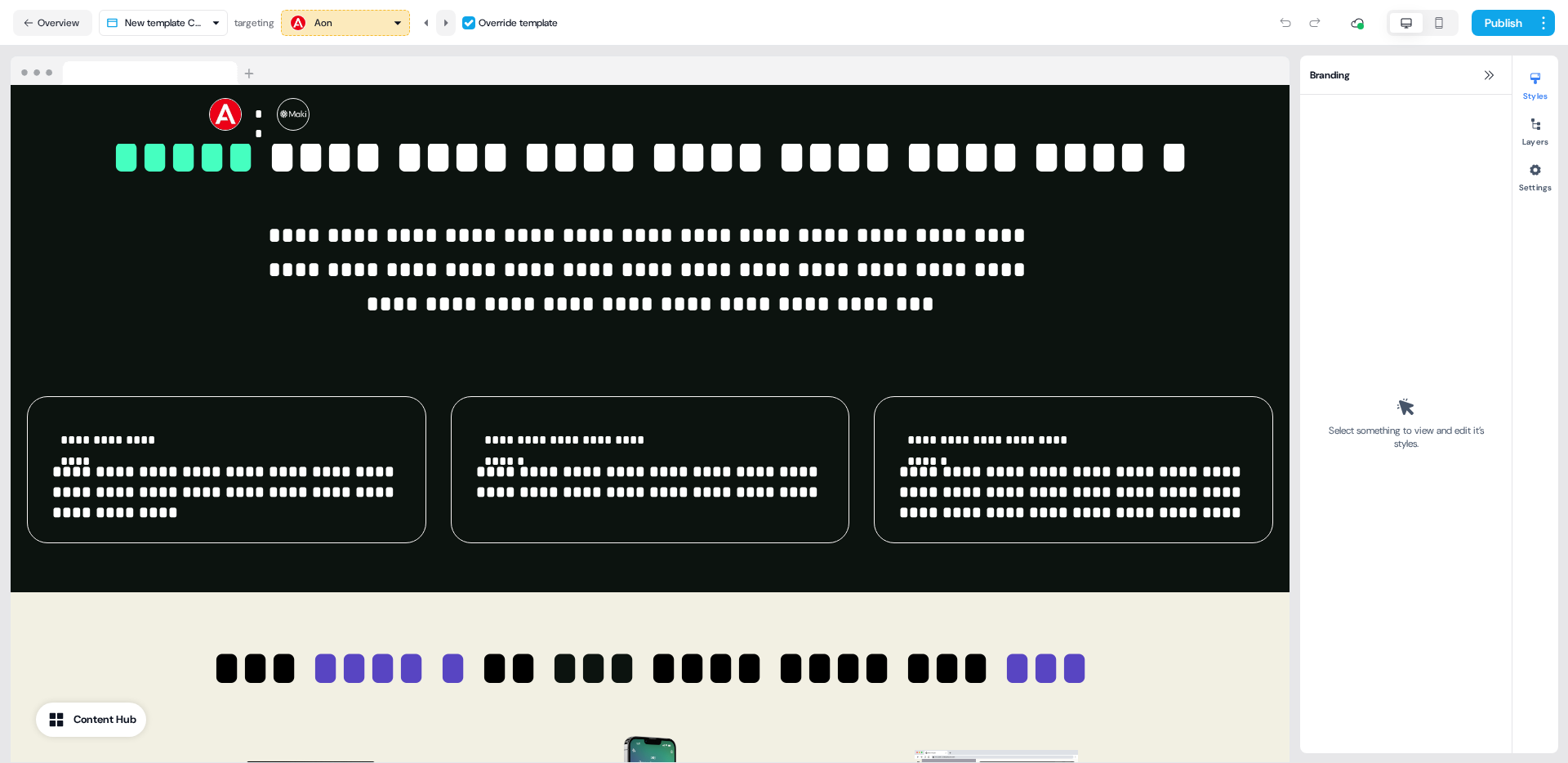
click at [449, 23] on icon at bounding box center [446, 22] width 4 height 6
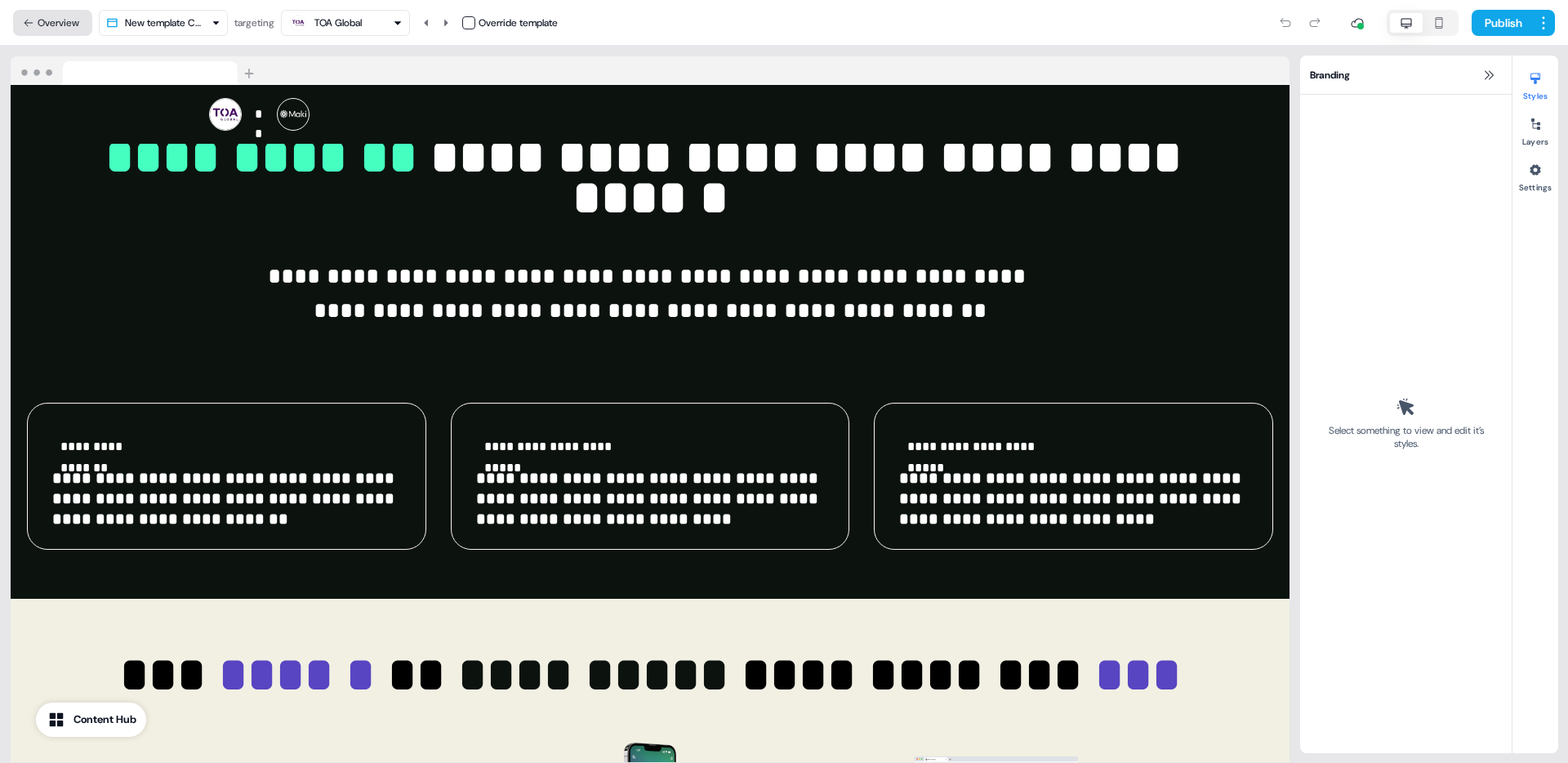
click at [63, 16] on button "Overview" at bounding box center [52, 23] width 80 height 27
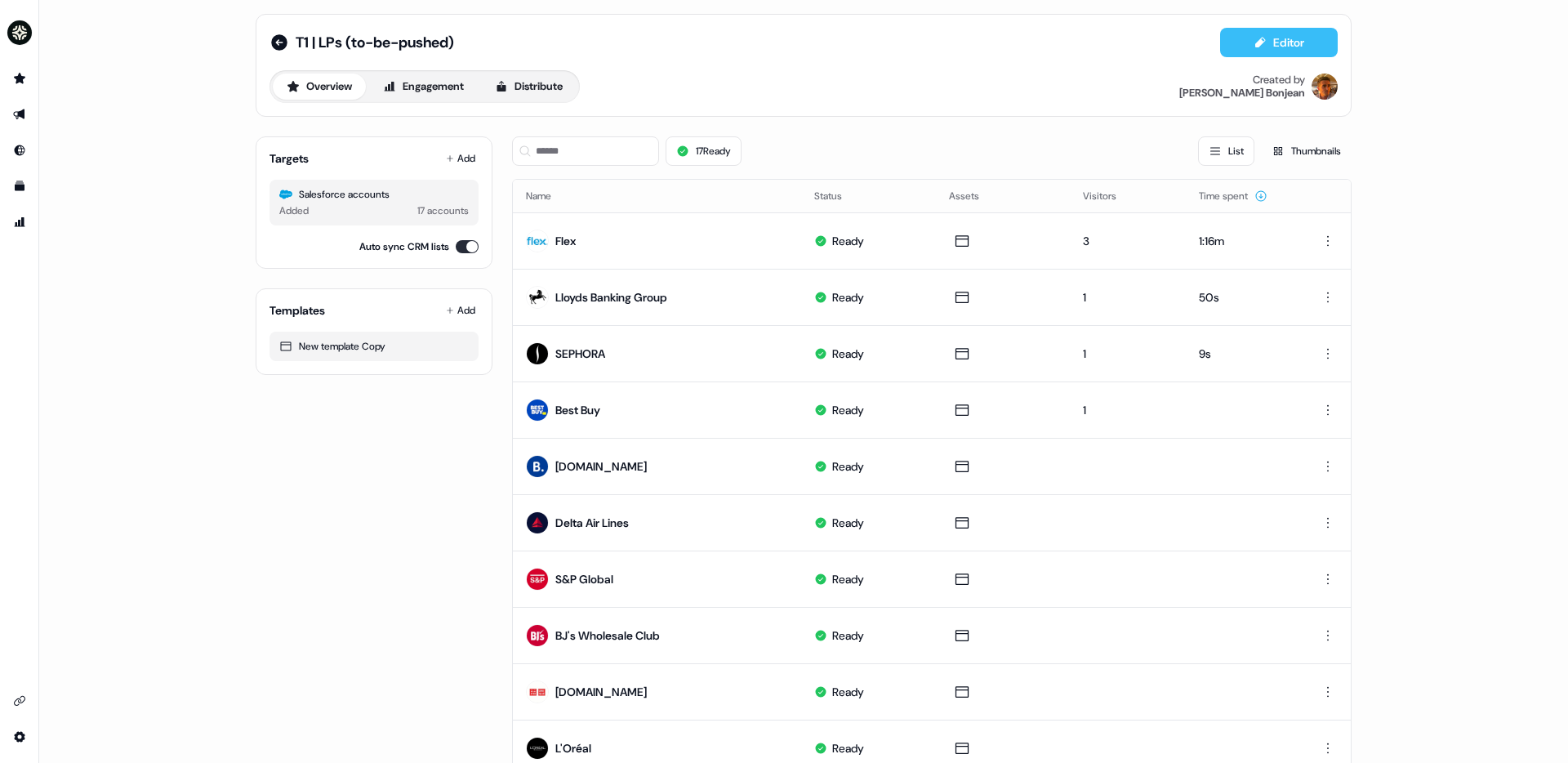
scroll to position [0, 0]
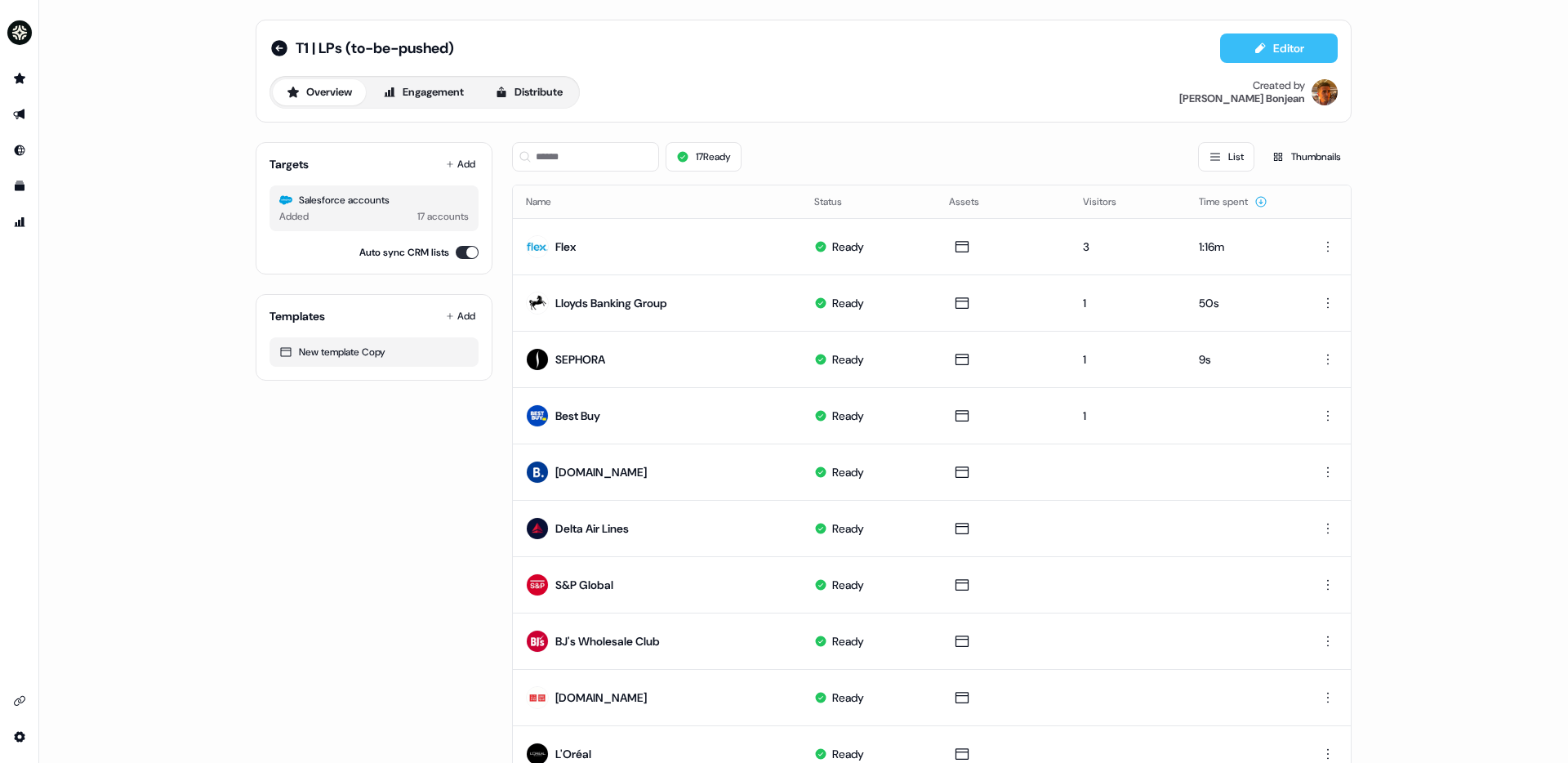
click at [1278, 44] on button "Editor" at bounding box center [1279, 49] width 117 height 29
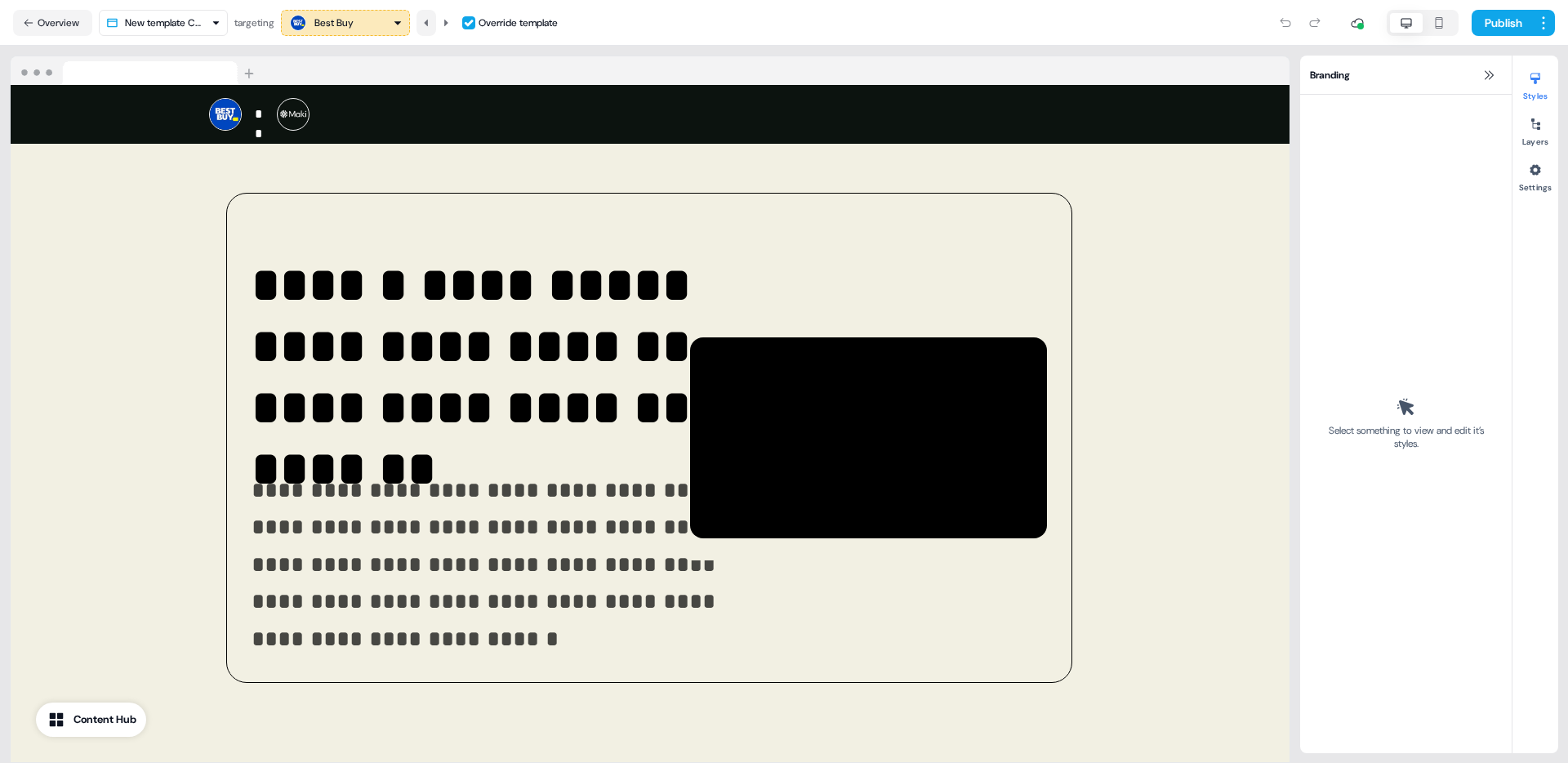
click at [425, 20] on icon at bounding box center [426, 23] width 10 height 10
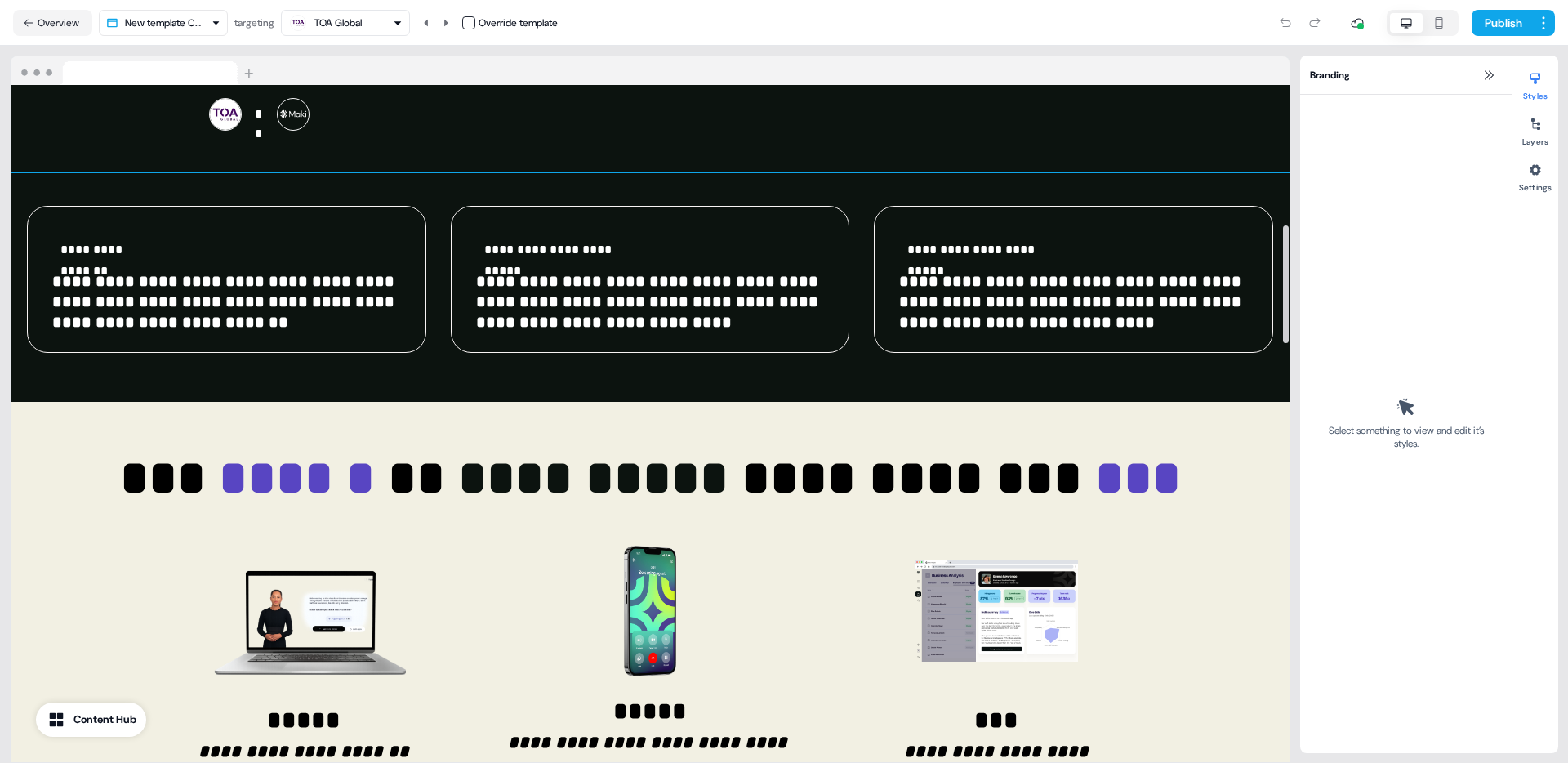
scroll to position [706, 0]
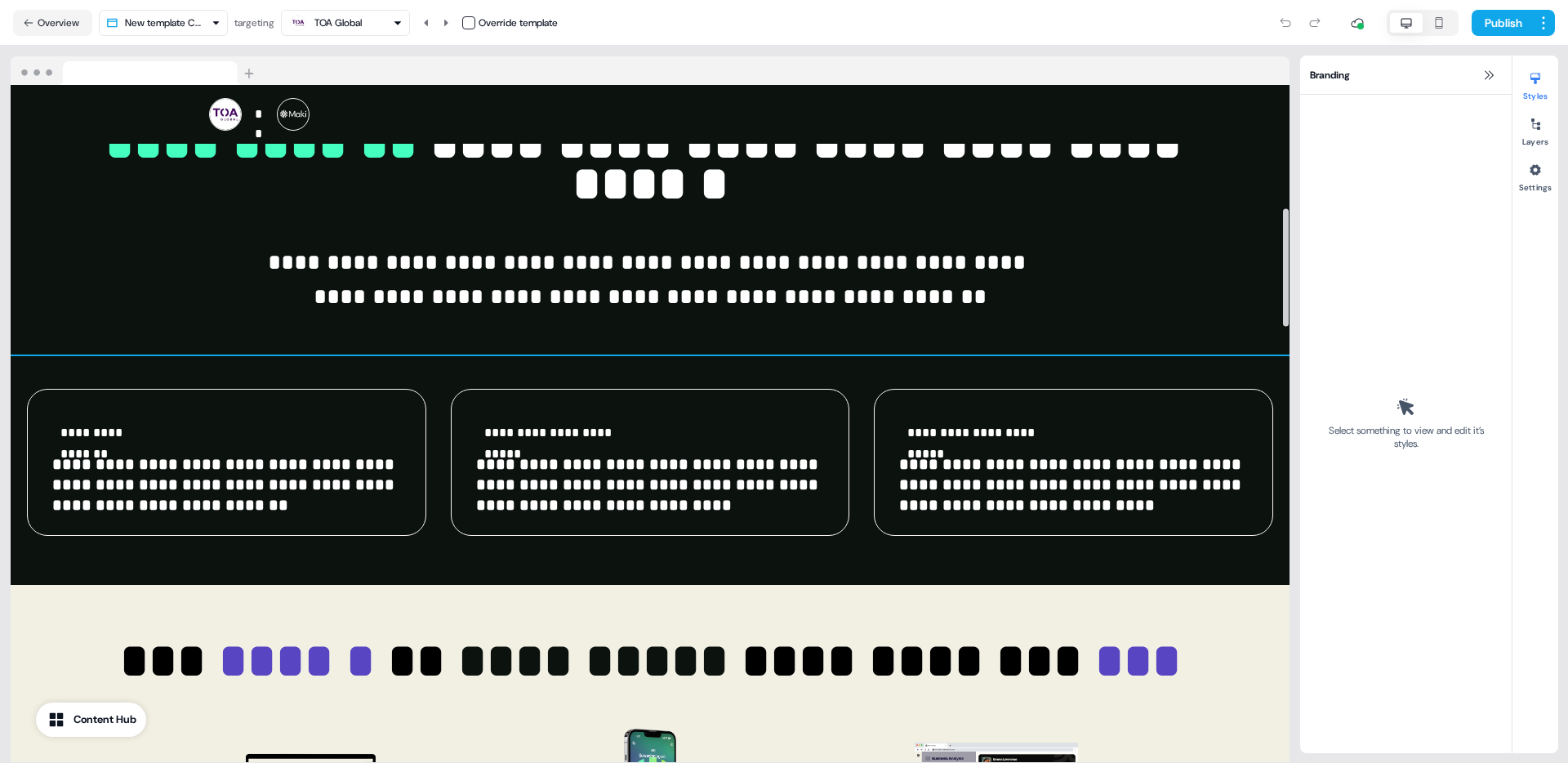
click at [377, 454] on p "**********" at bounding box center [226, 485] width 349 height 61
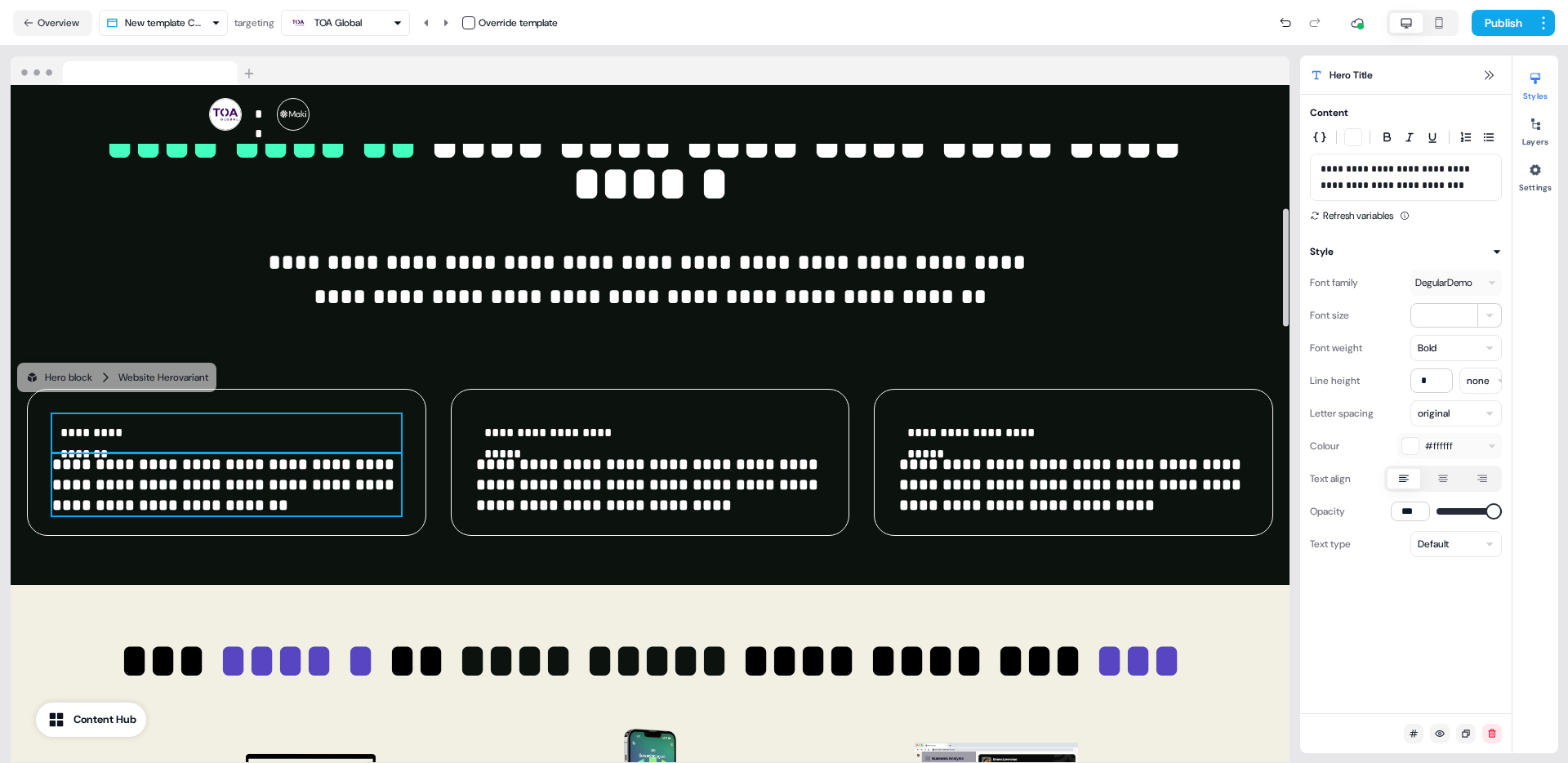
click at [223, 414] on div "**********" at bounding box center [226, 432] width 349 height 38
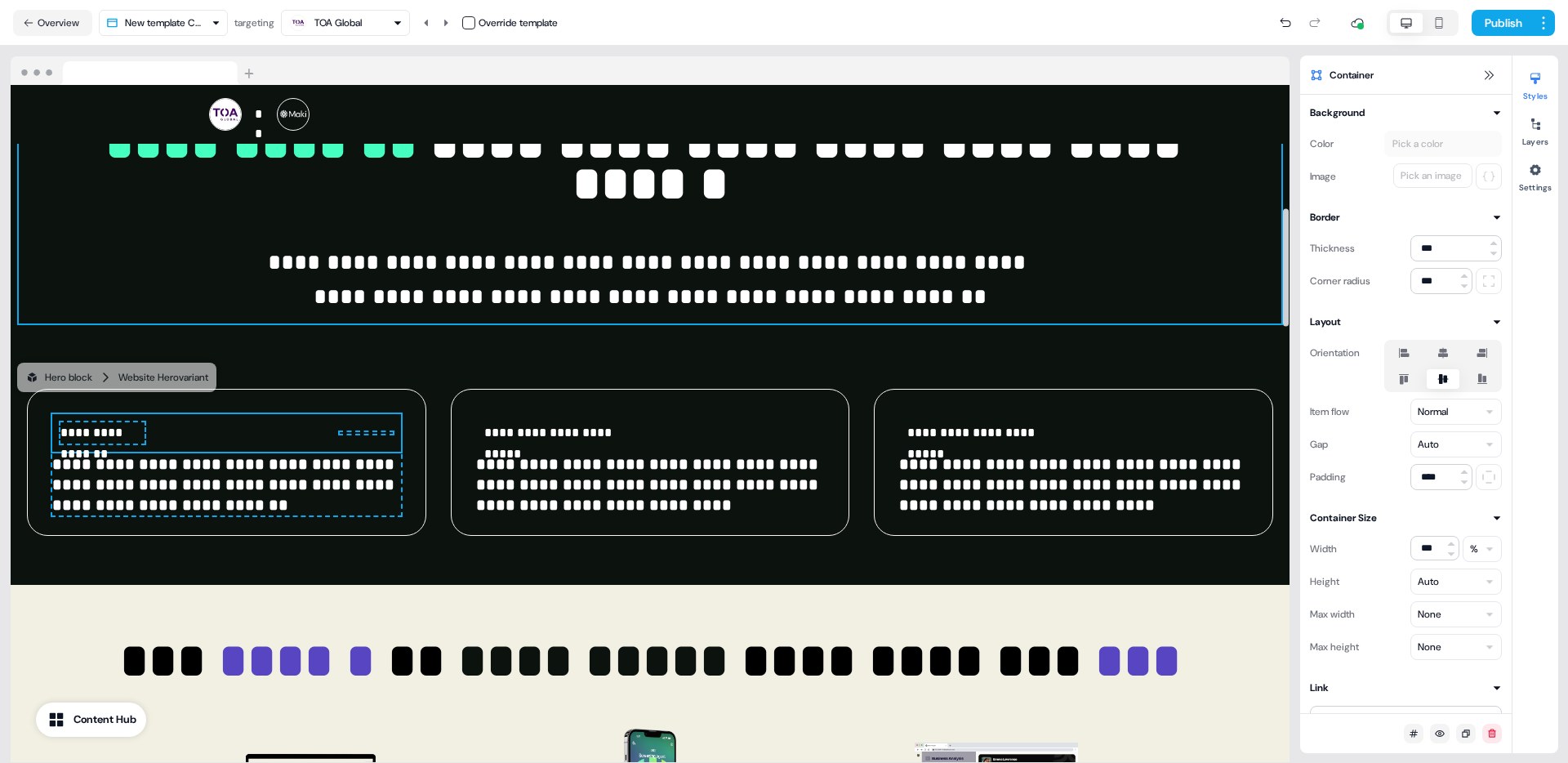
click at [195, 256] on div "**********" at bounding box center [650, 220] width 1263 height 208
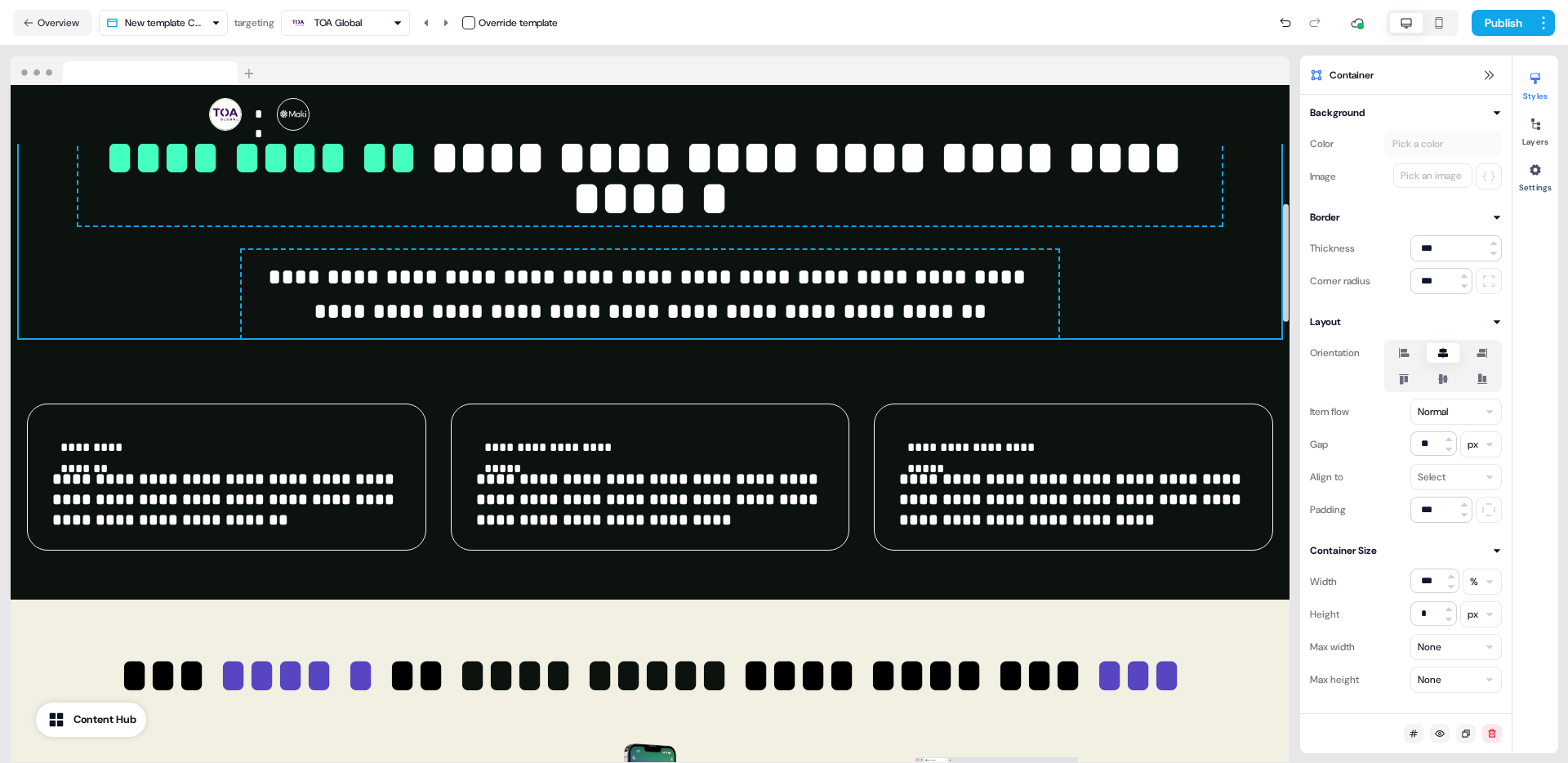
scroll to position [675, 0]
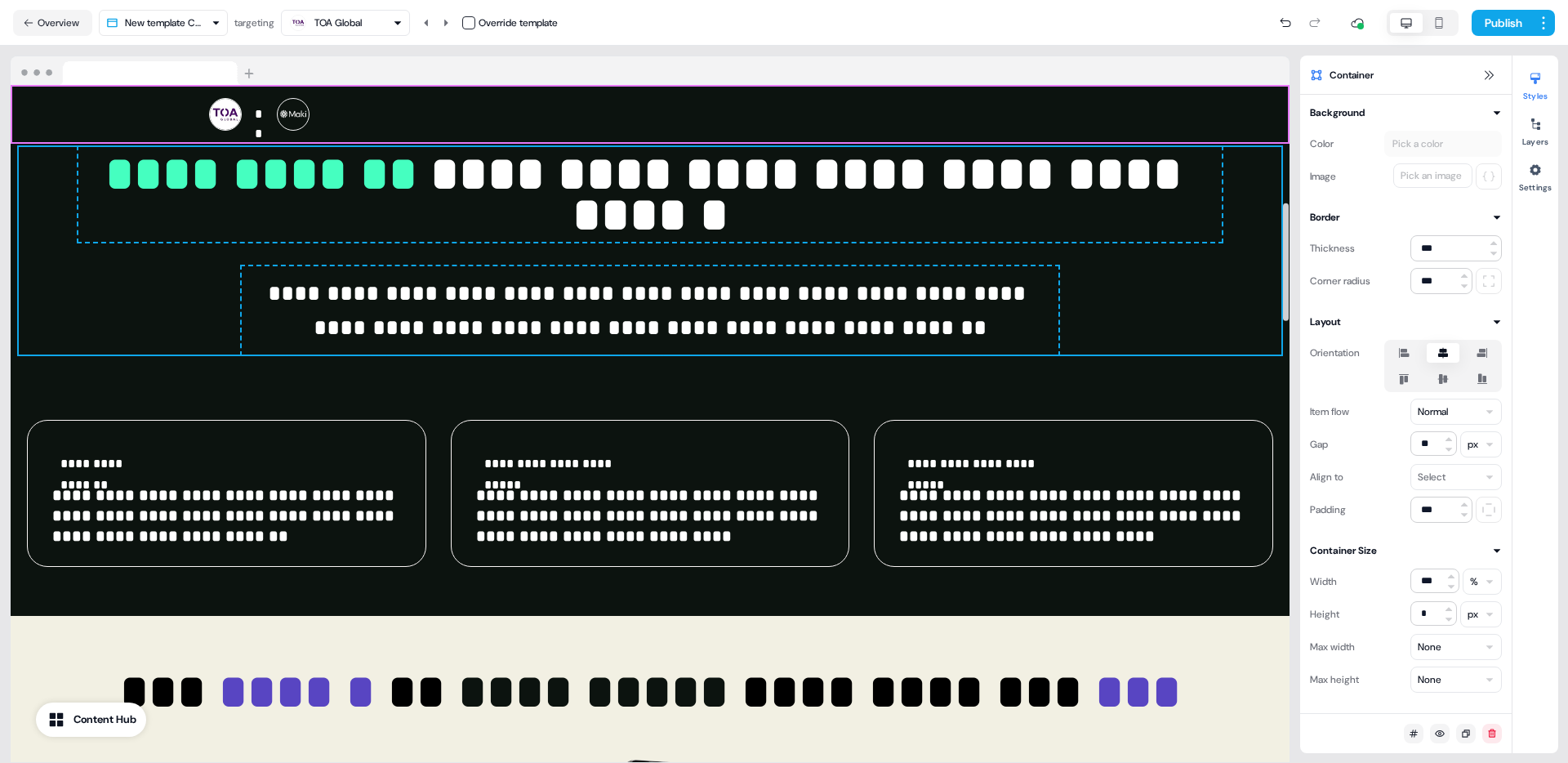
click at [23, 131] on div "** To pick up a draggable item, press the space bar. While dragging, use the ar…" at bounding box center [650, 114] width 1279 height 59
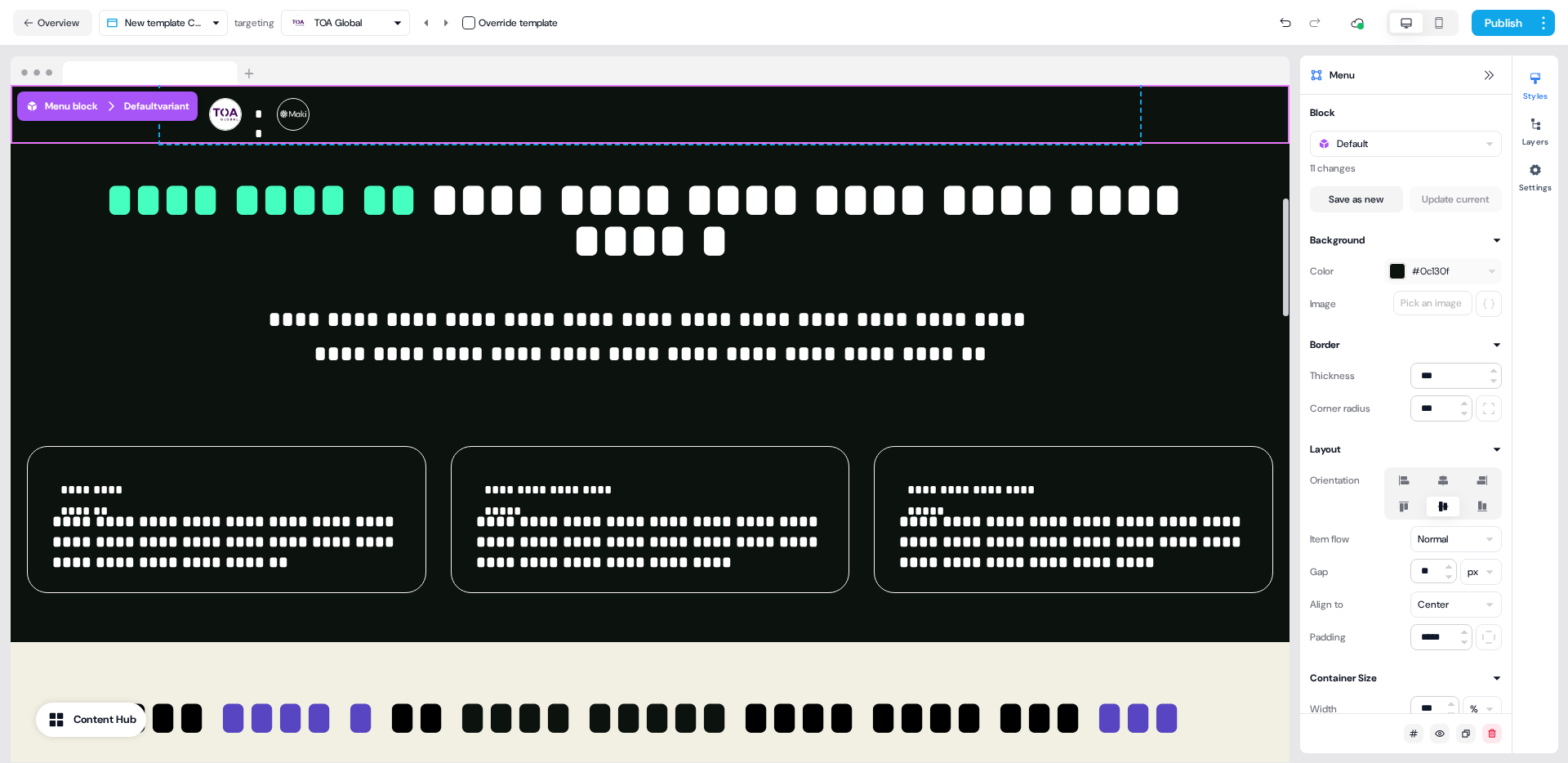
scroll to position [648, 0]
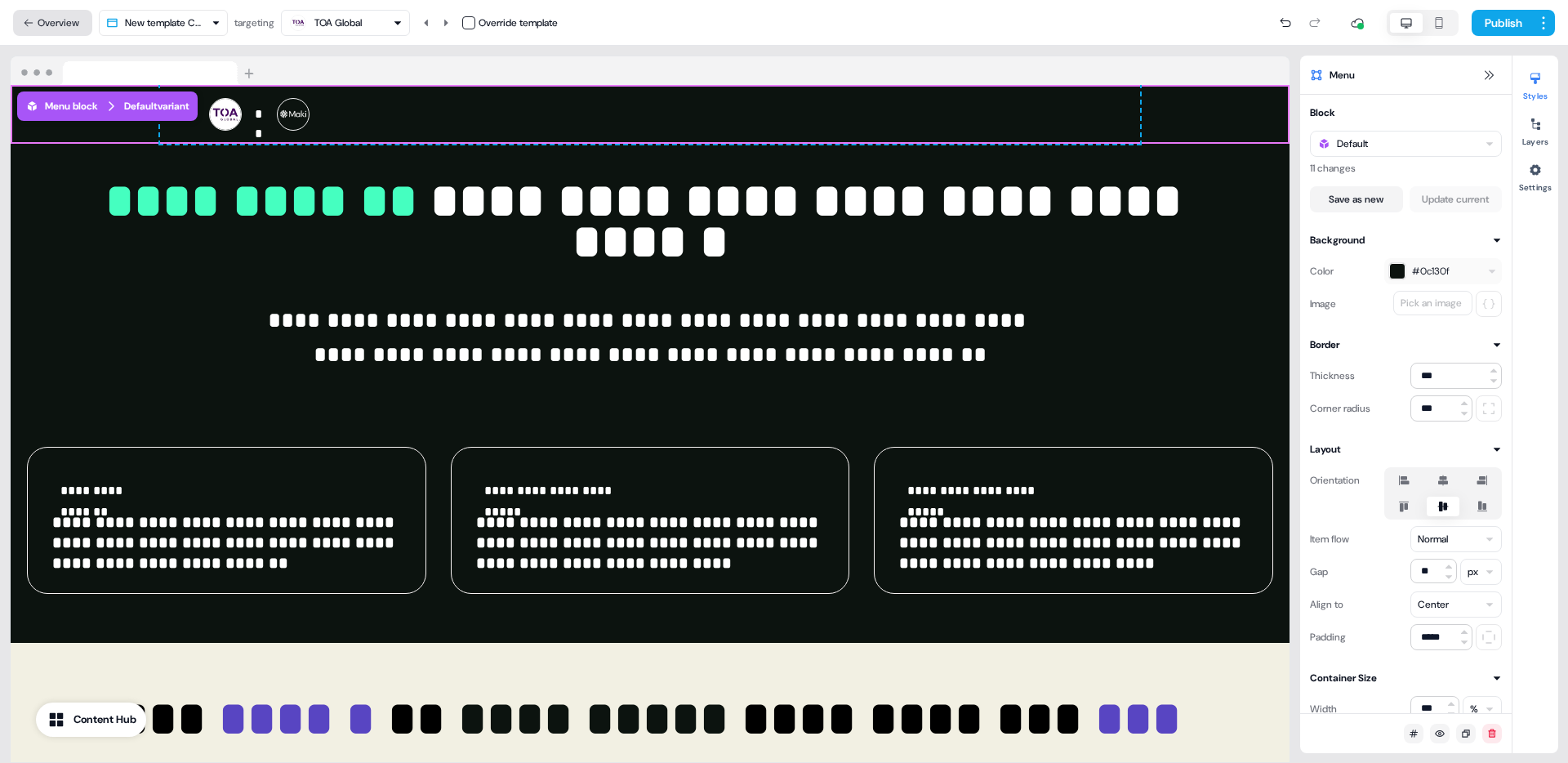
click at [80, 26] on button "Overview" at bounding box center [52, 23] width 80 height 27
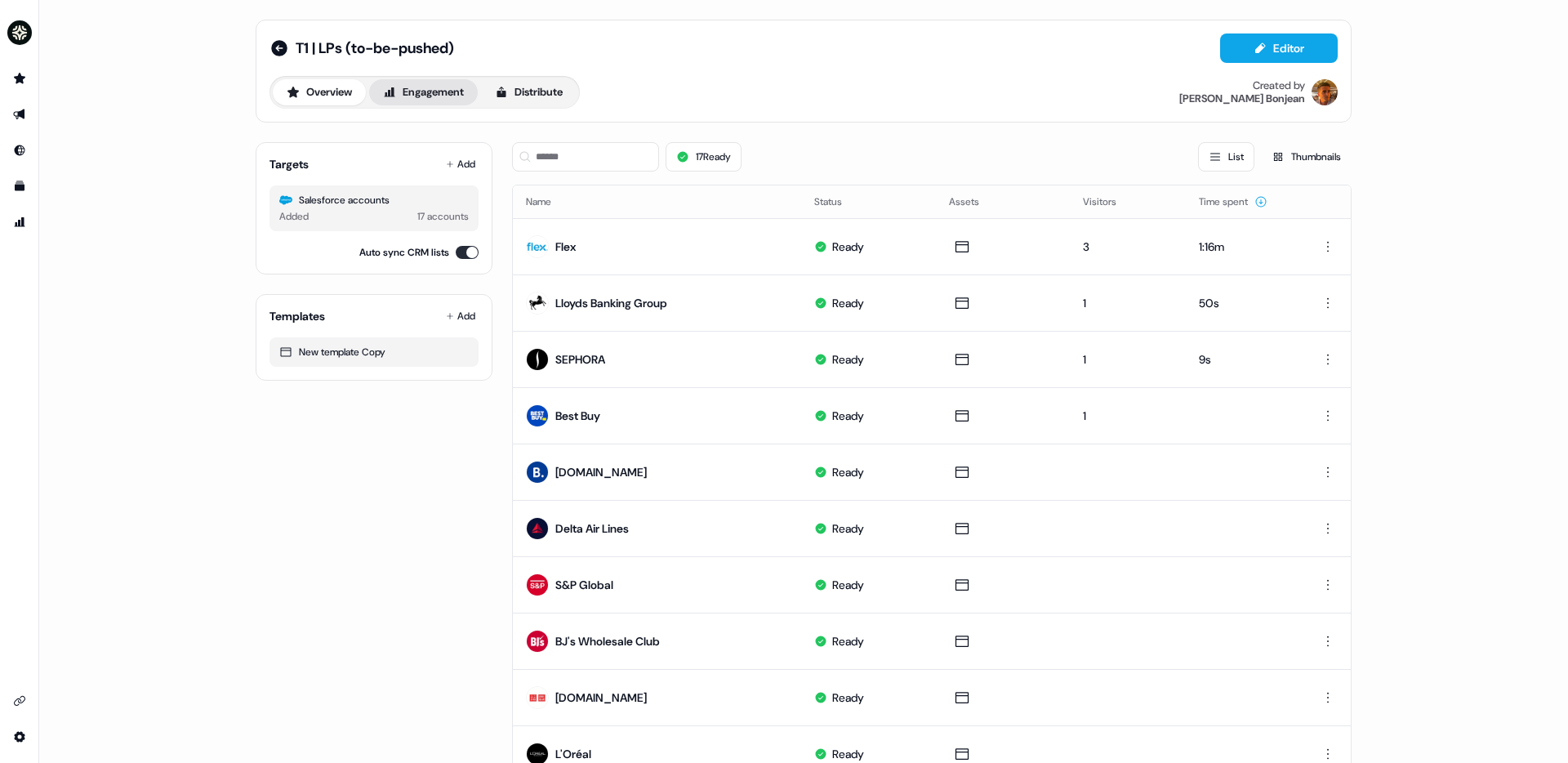
click at [398, 87] on button "Engagement" at bounding box center [423, 93] width 109 height 27
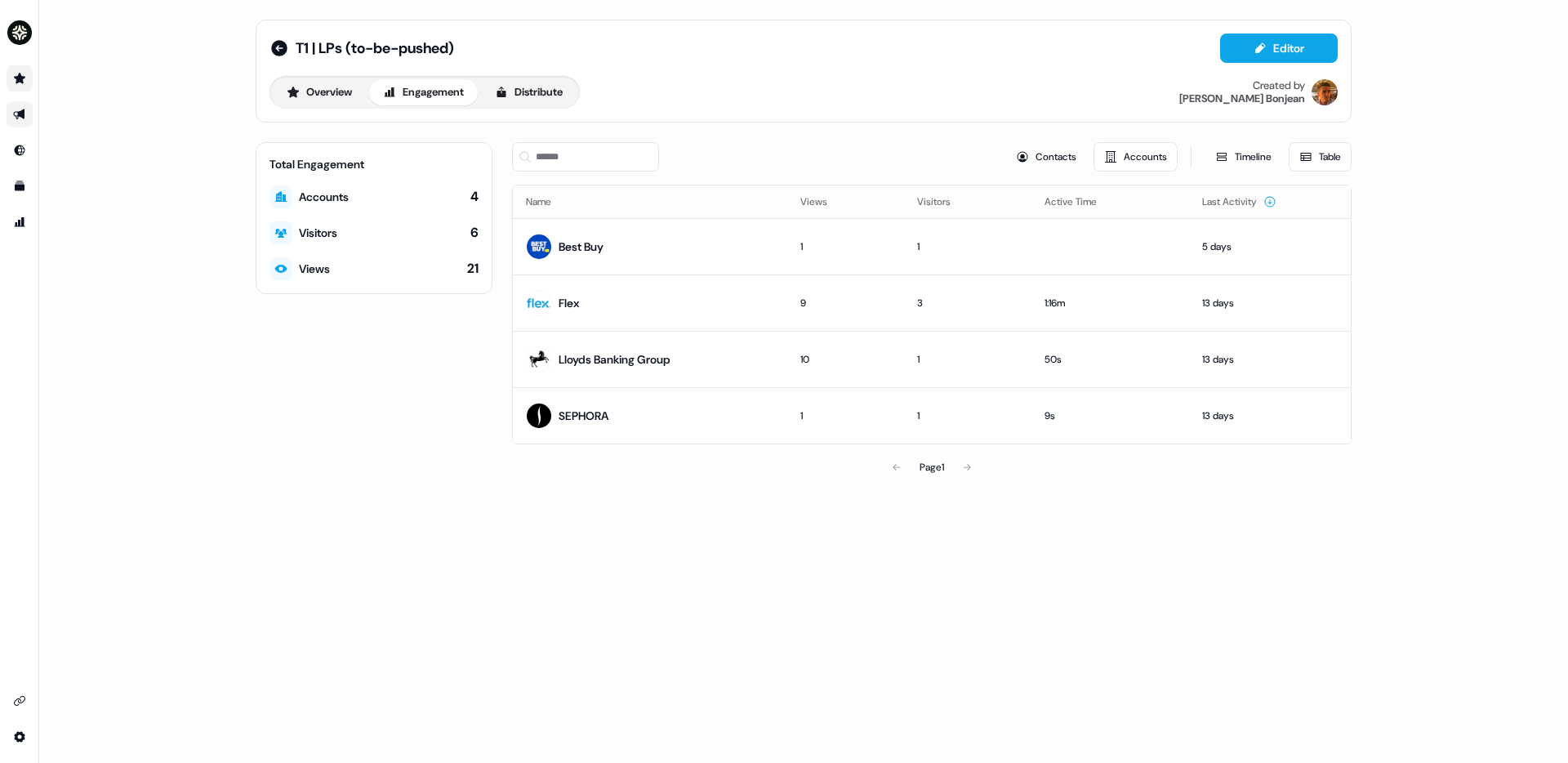
click at [19, 73] on icon "Go to prospects" at bounding box center [19, 78] width 13 height 13
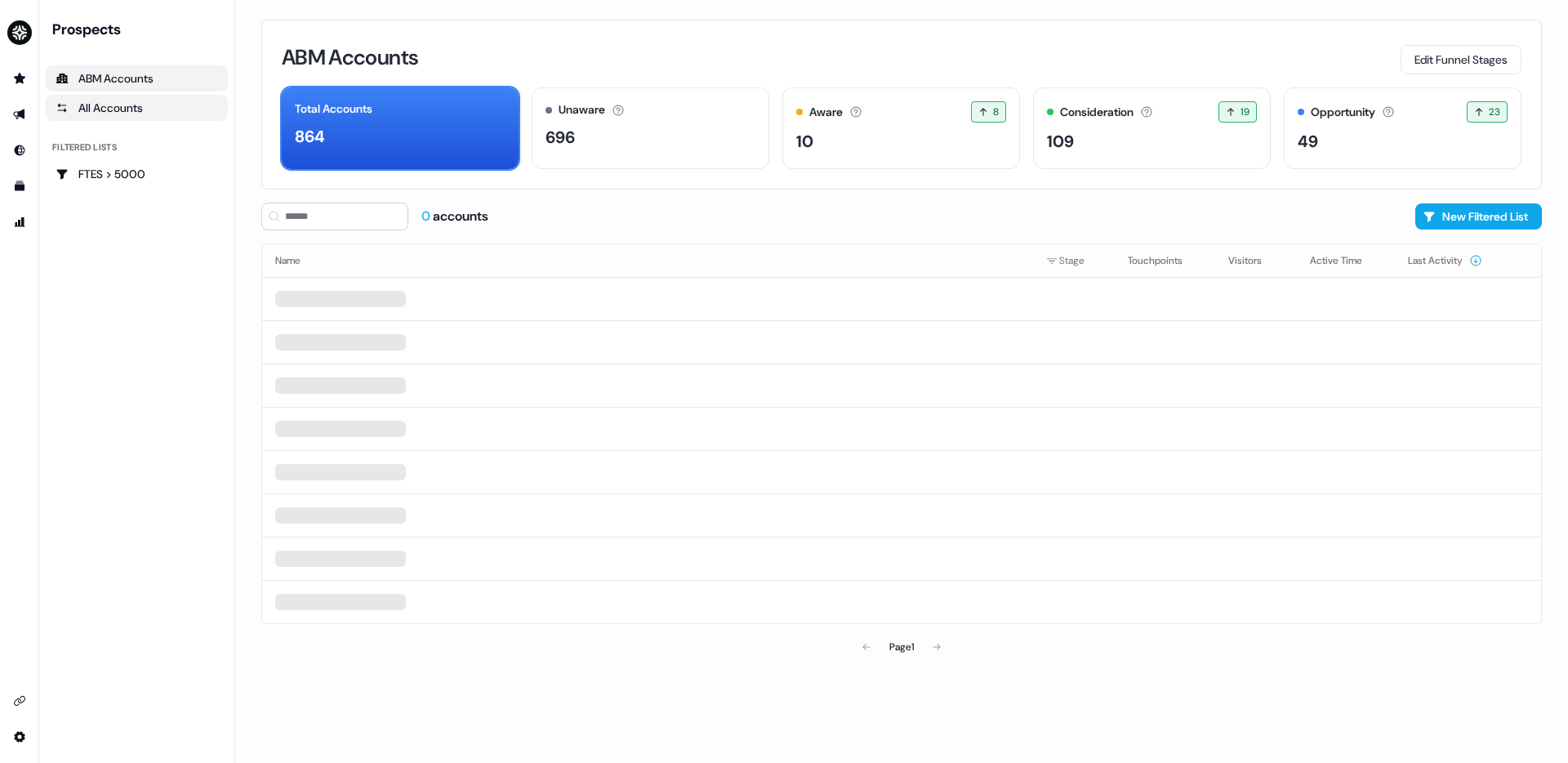
click at [145, 102] on div "All Accounts" at bounding box center [136, 108] width 162 height 16
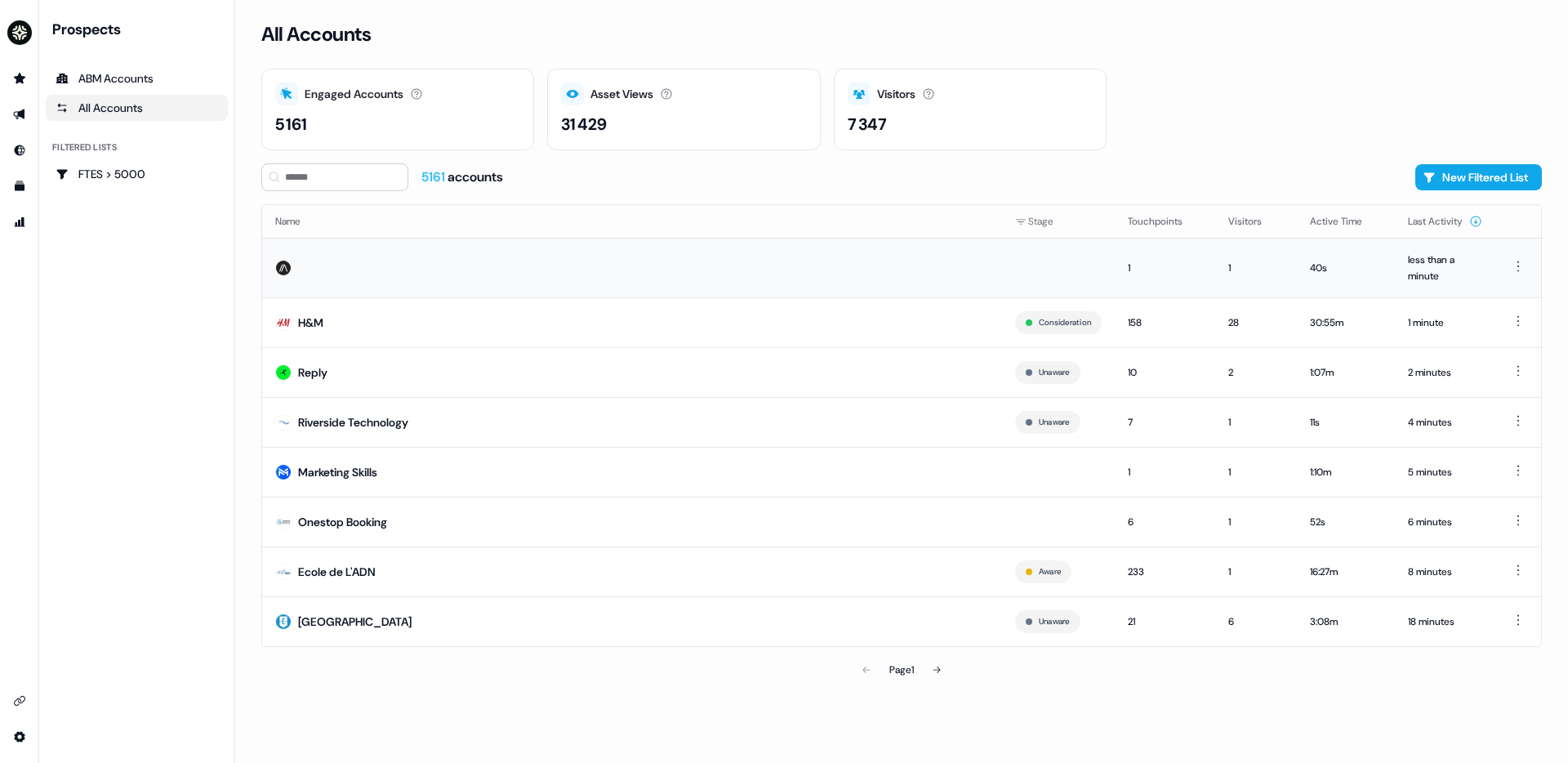
click at [570, 296] on td at bounding box center [632, 267] width 740 height 60
click at [560, 262] on td at bounding box center [632, 267] width 740 height 60
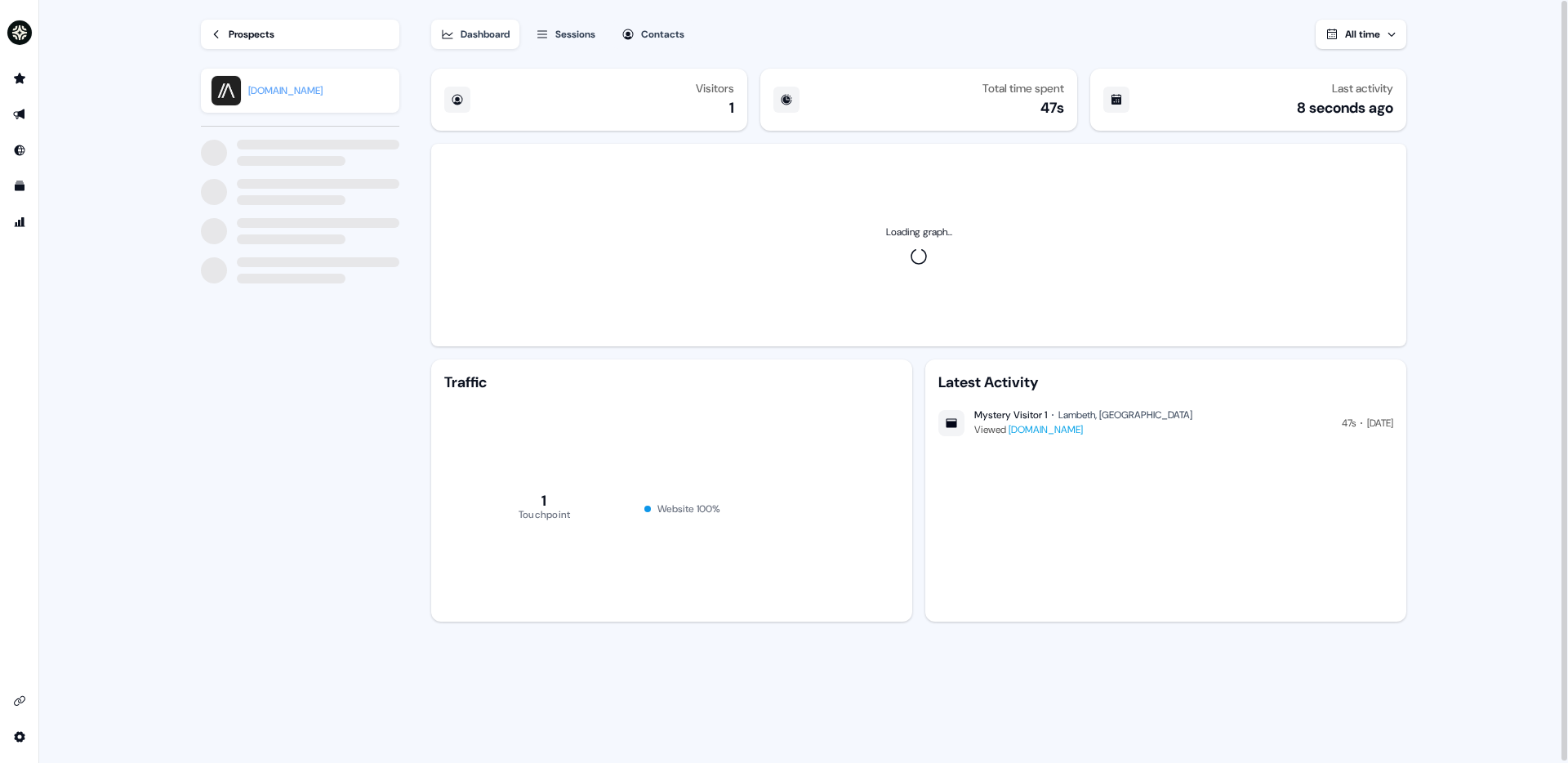
click at [289, 37] on link "Prospects" at bounding box center [299, 34] width 199 height 29
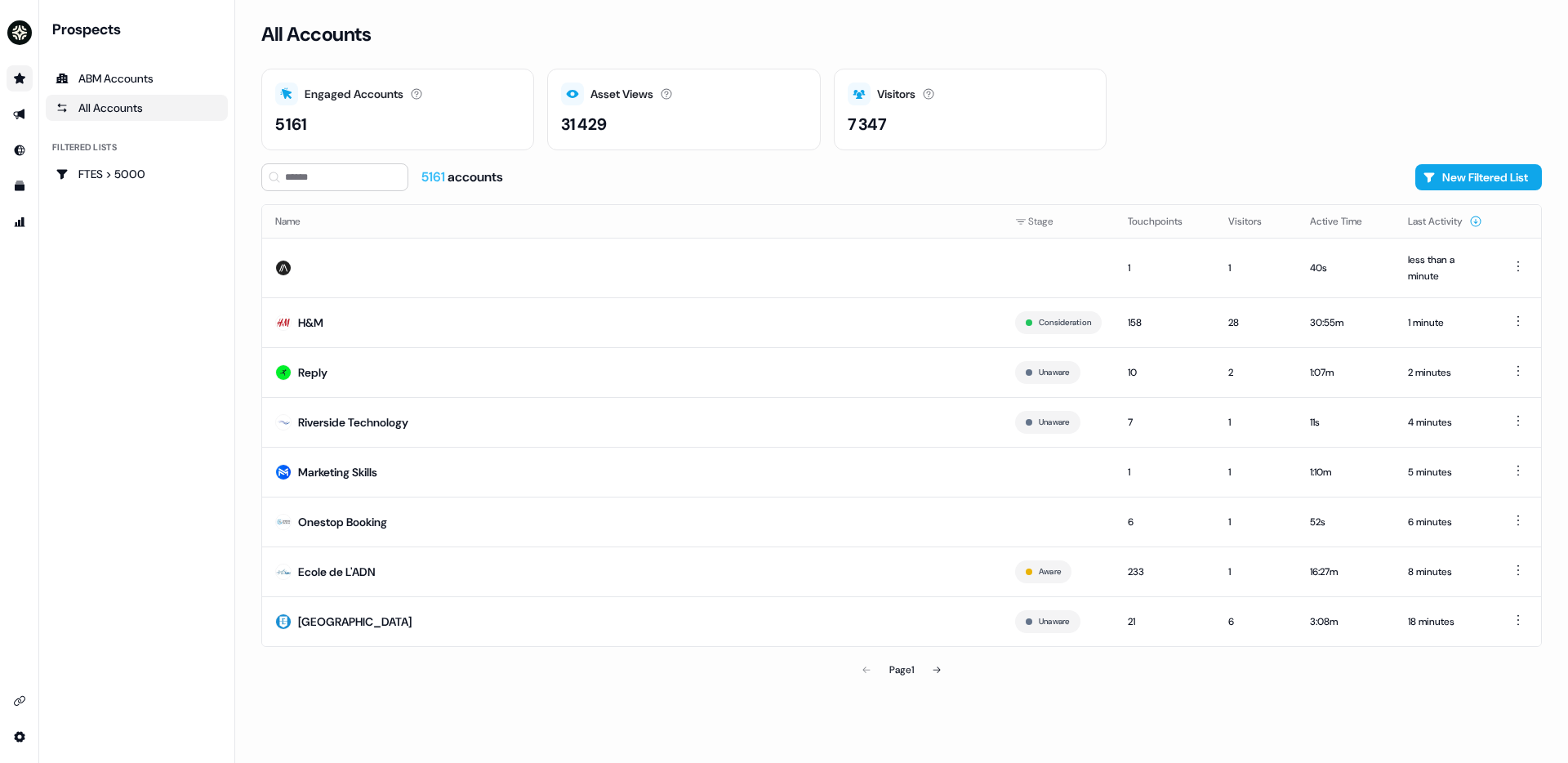
click at [13, 78] on icon "Go to prospects" at bounding box center [19, 78] width 13 height 13
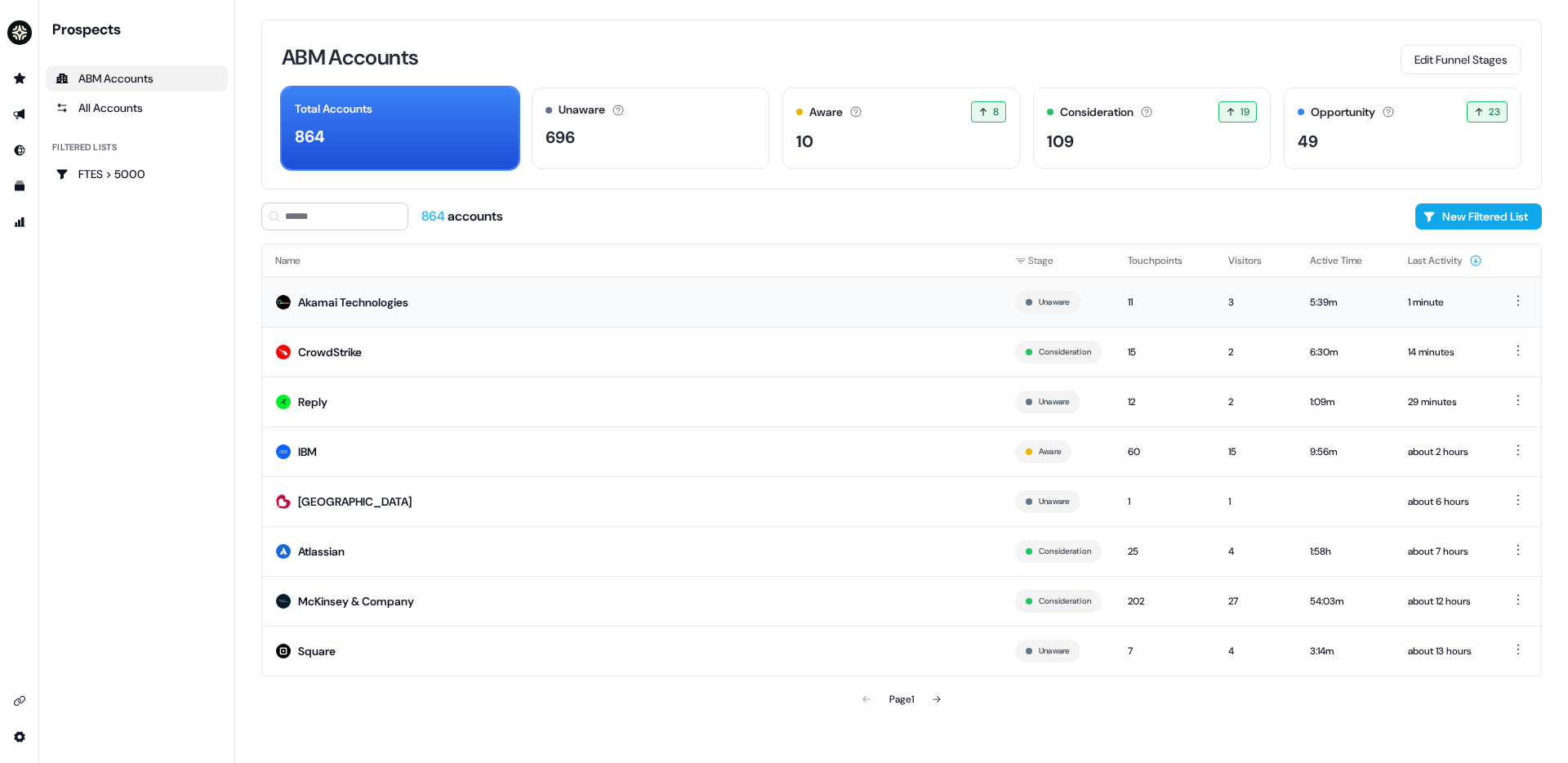
click at [405, 305] on div "Akamai Technologies" at bounding box center [354, 302] width 110 height 16
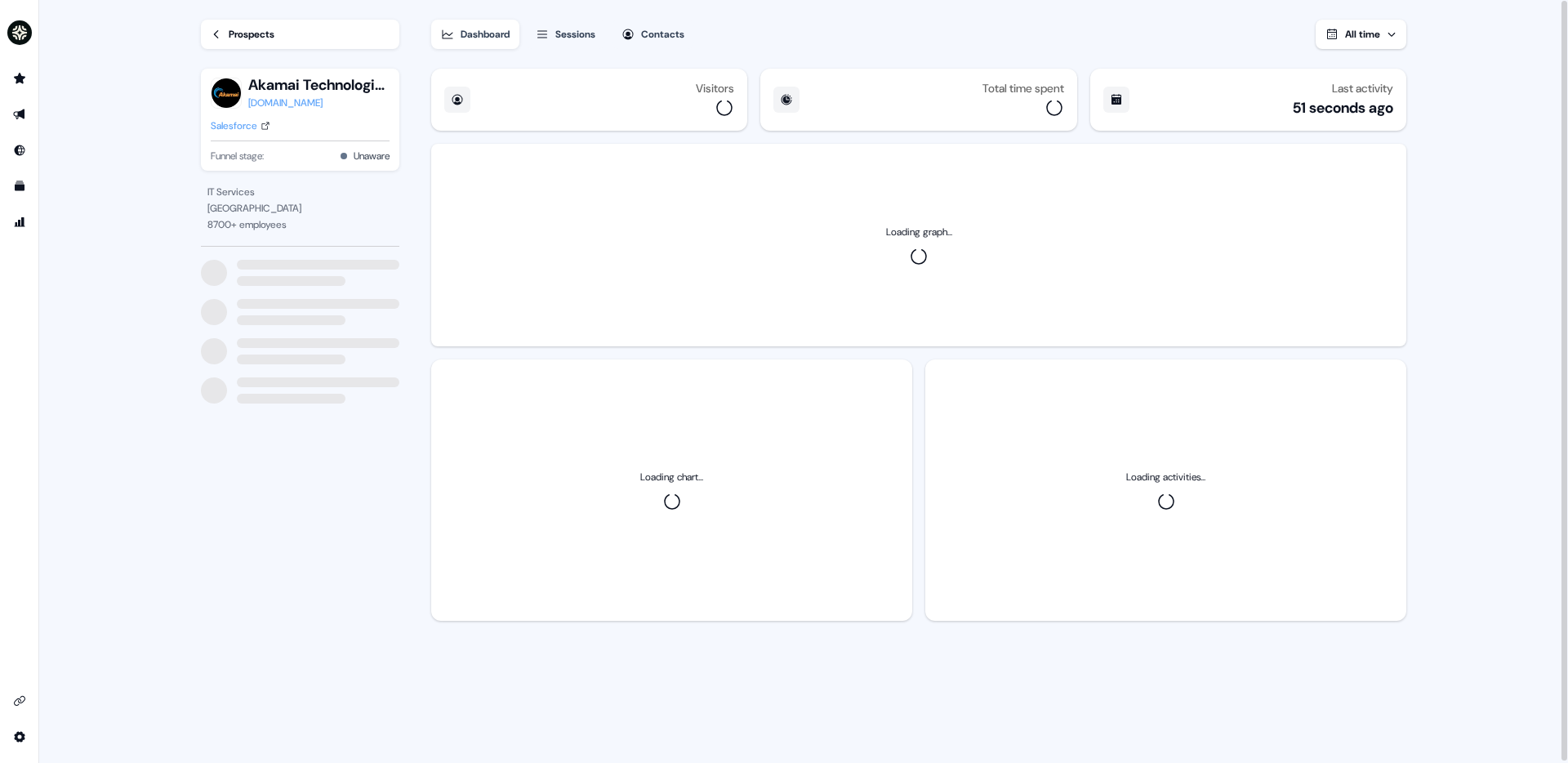
click at [567, 37] on div "Sessions" at bounding box center [576, 35] width 40 height 16
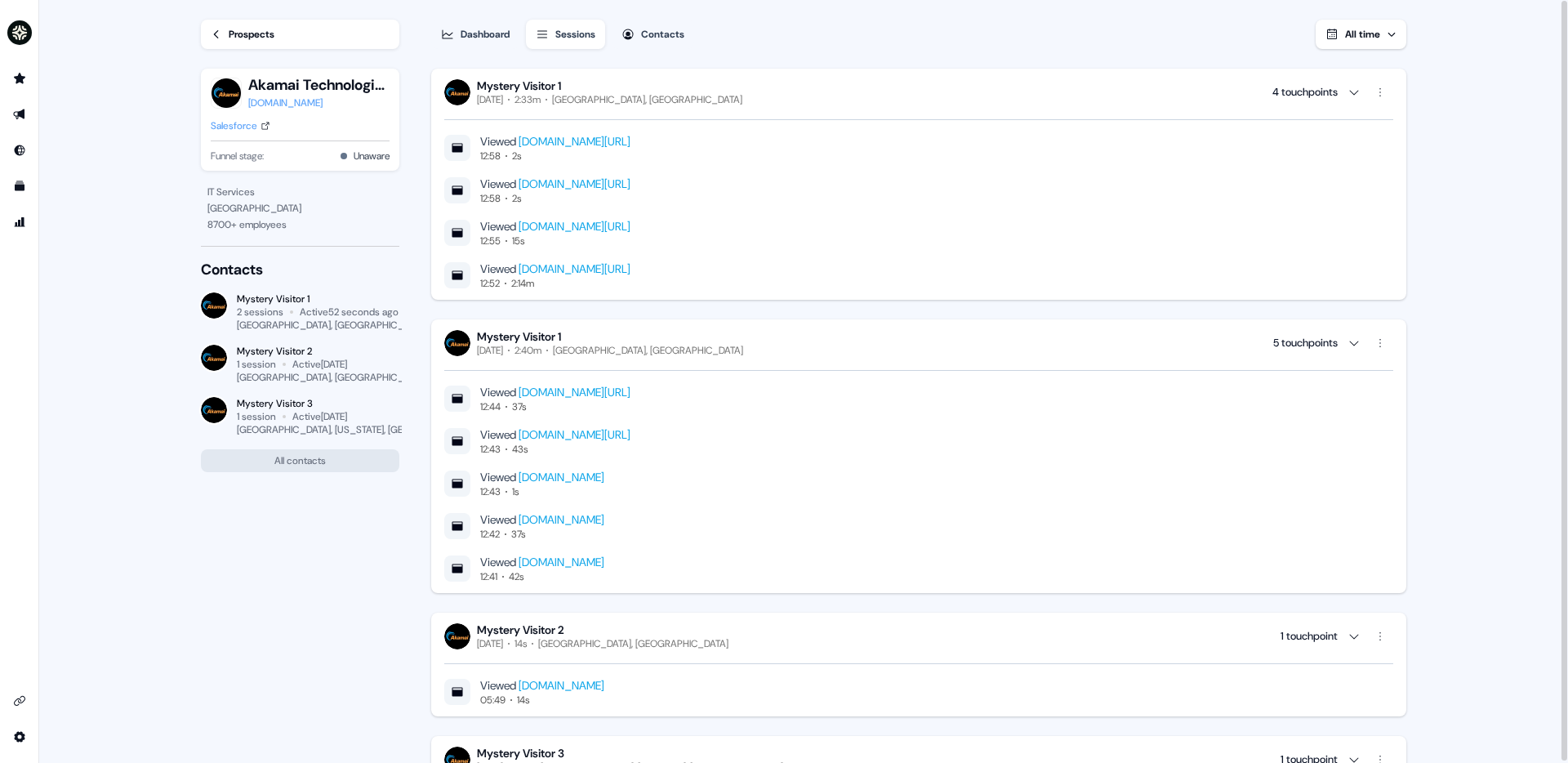
click at [220, 34] on icon at bounding box center [216, 34] width 11 height 11
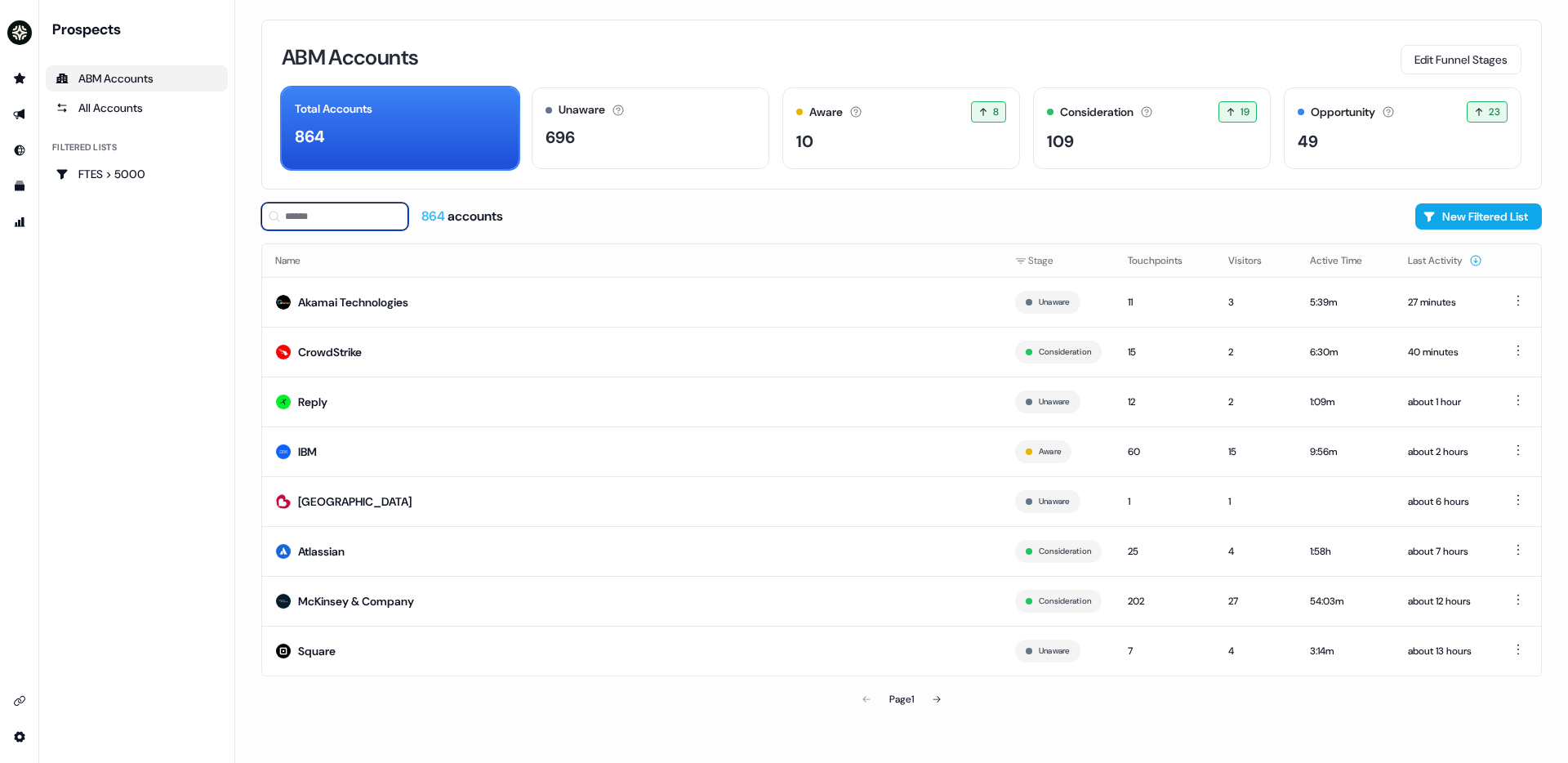
click at [355, 219] on input at bounding box center [334, 216] width 147 height 27
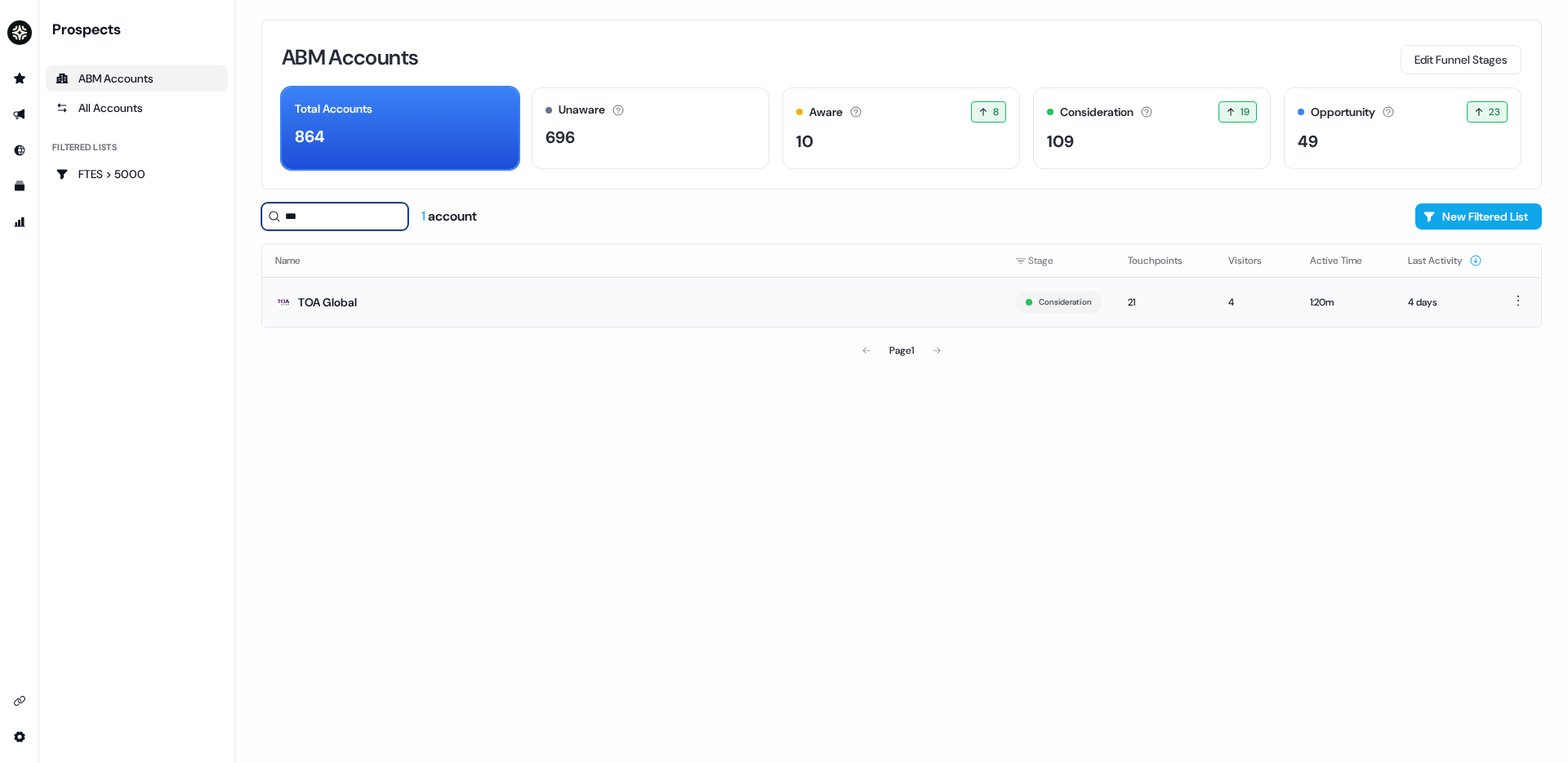
type input "***"
click at [409, 308] on td "TOA Global" at bounding box center [632, 301] width 740 height 49
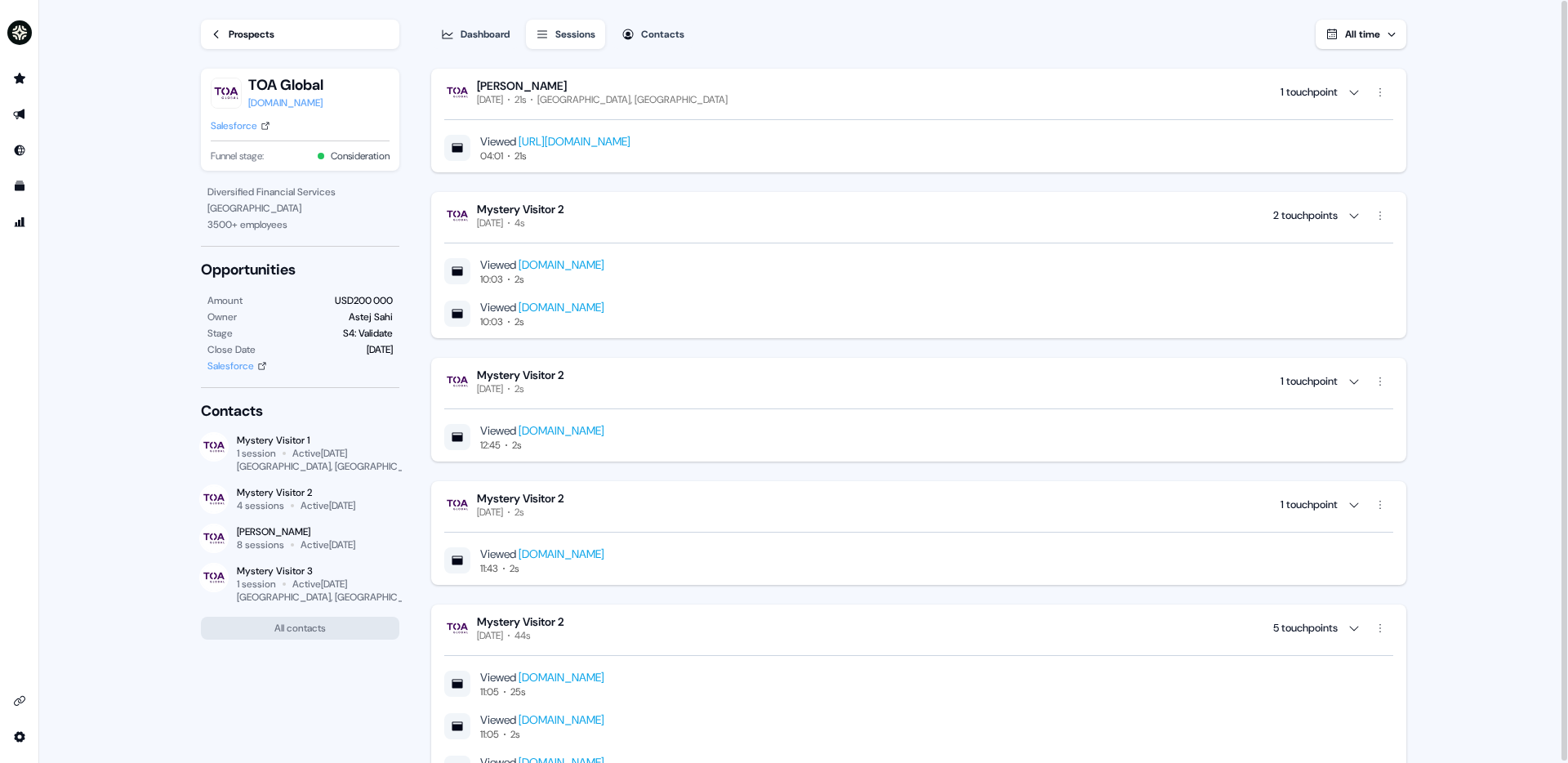
copy link "/AEnVuKKDQ"
drag, startPoint x: 766, startPoint y: 137, endPoint x: 659, endPoint y: 140, distance: 107.0
click at [659, 140] on div "Viewed [URL][DOMAIN_NAME] 04:01 21s" at bounding box center [919, 147] width 949 height 29
